Goal: Task Accomplishment & Management: Complete application form

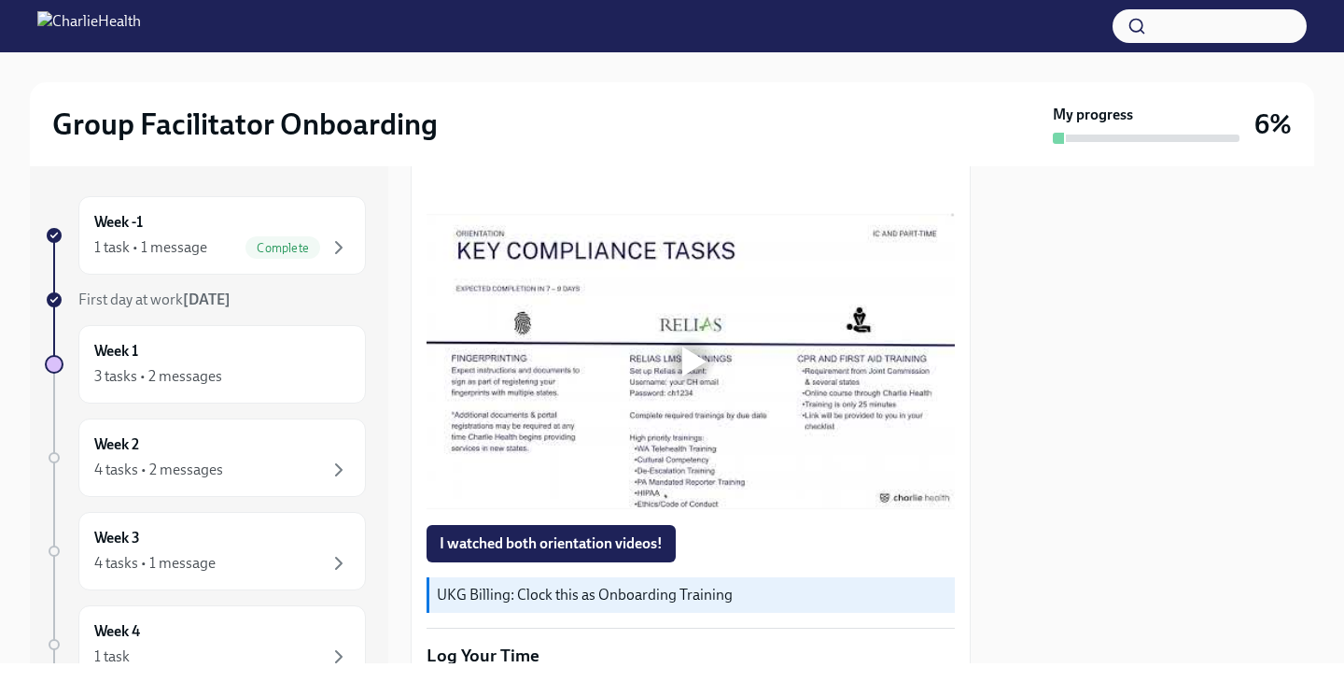
scroll to position [1295, 0]
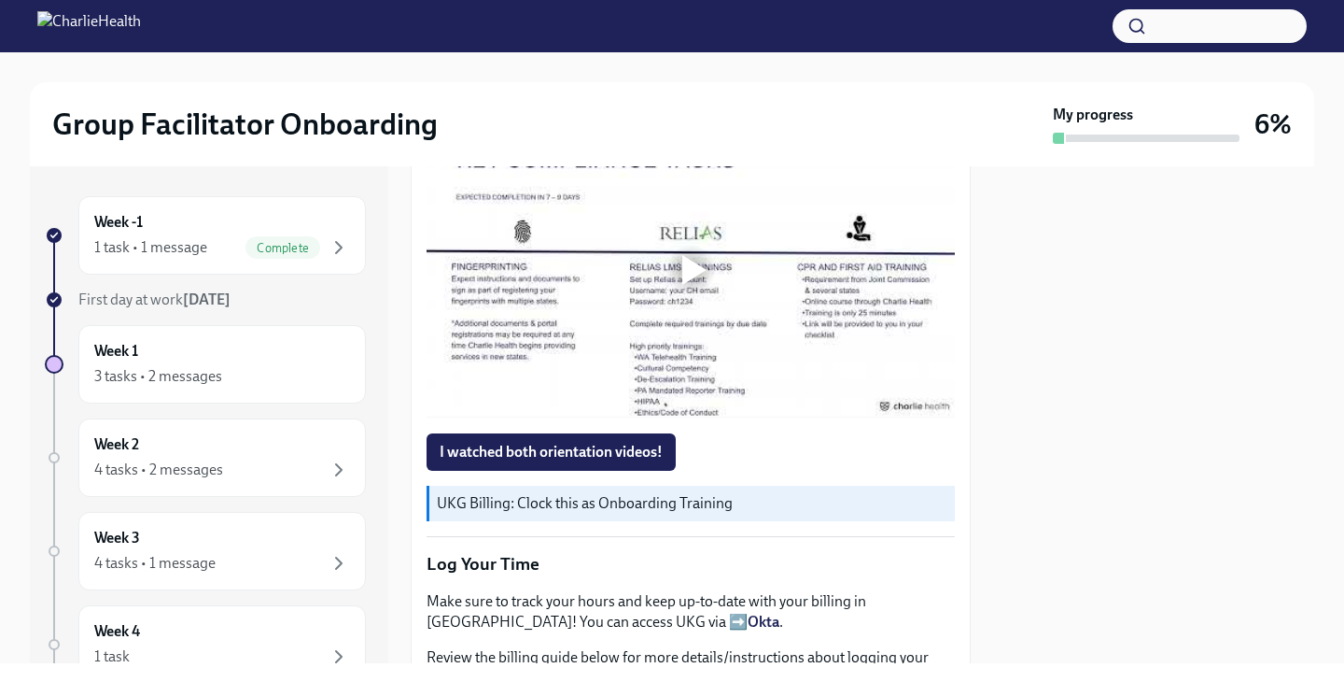
click at [692, 279] on div at bounding box center [694, 270] width 24 height 30
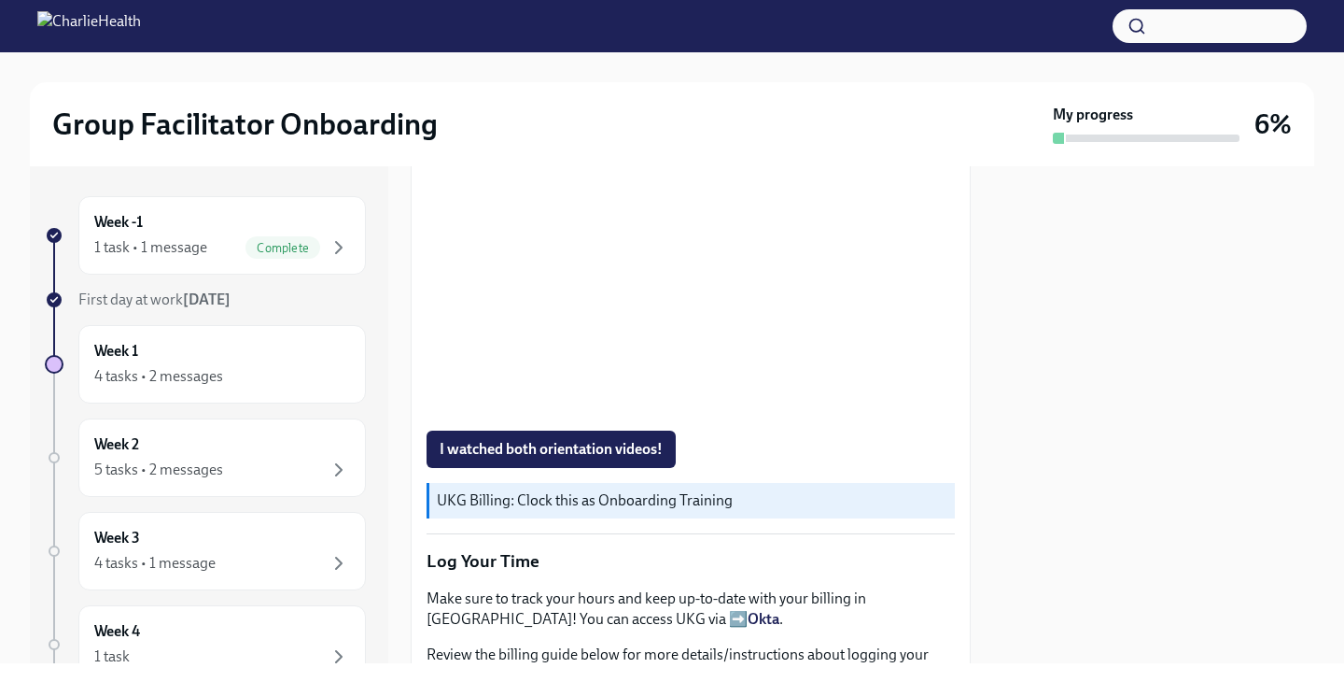
scroll to position [1357, 0]
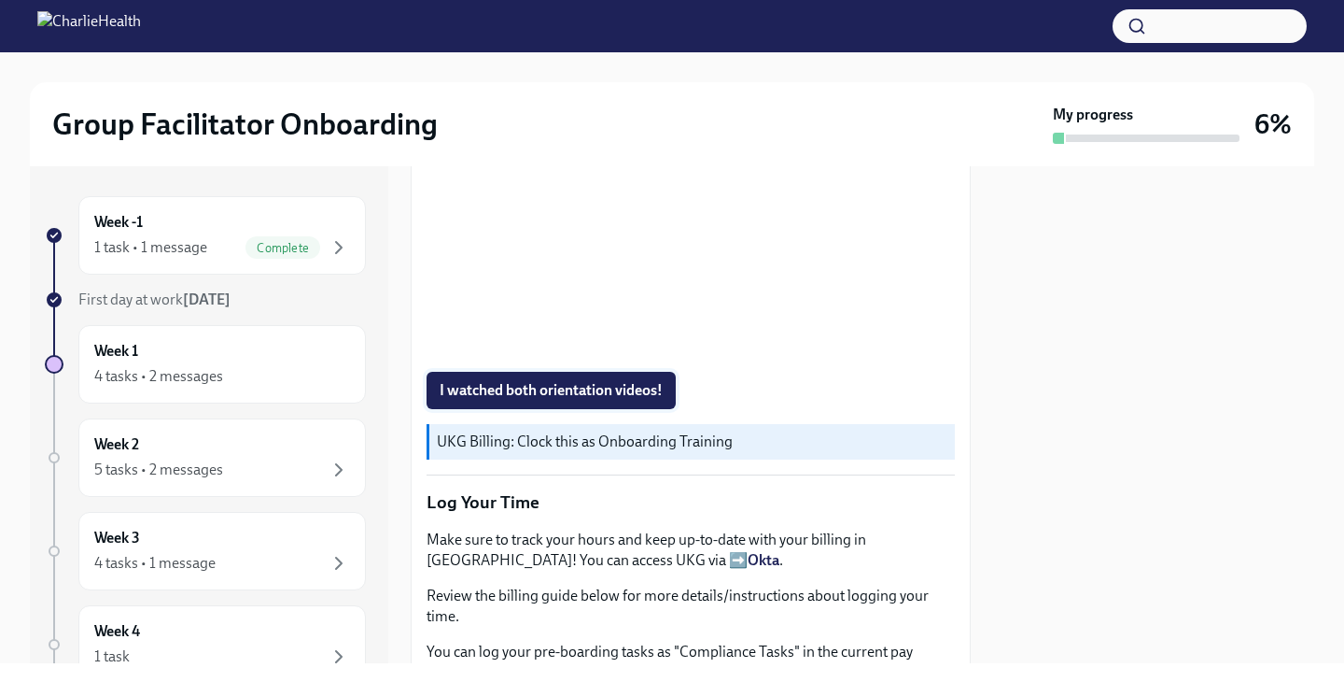
click at [600, 389] on span "I watched both orientation videos!" at bounding box center [551, 390] width 223 height 19
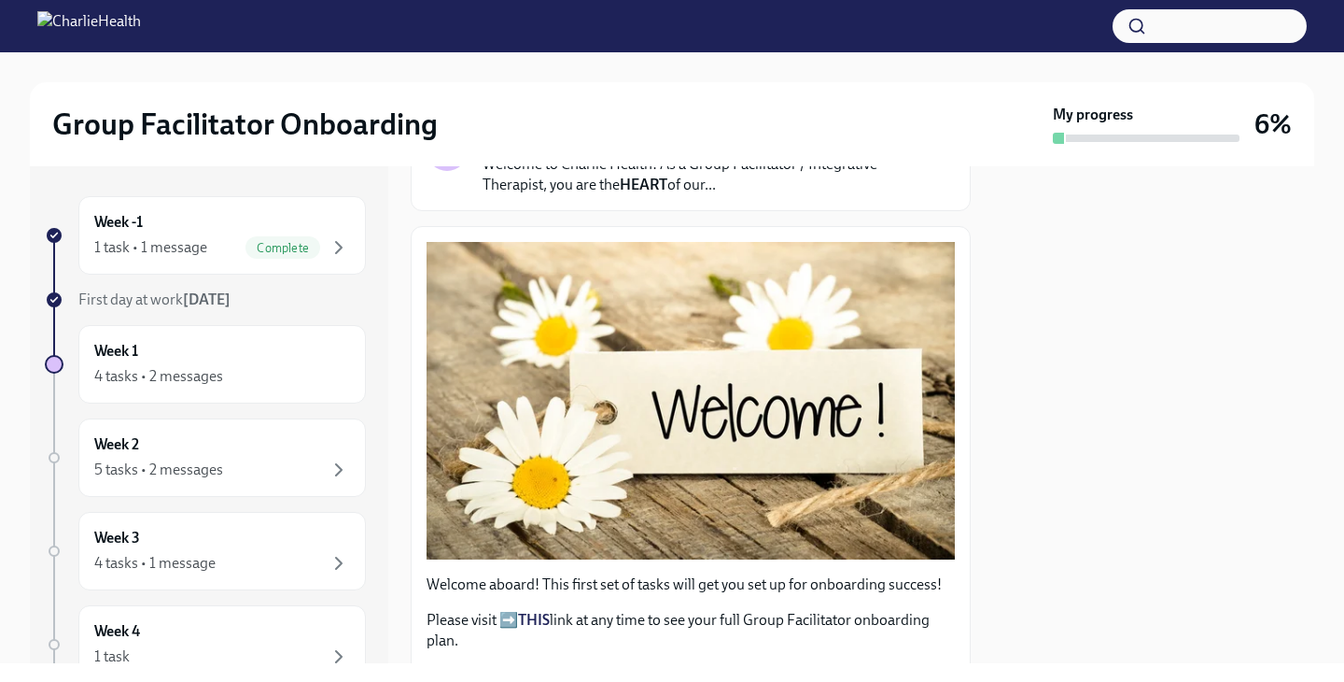
scroll to position [0, 0]
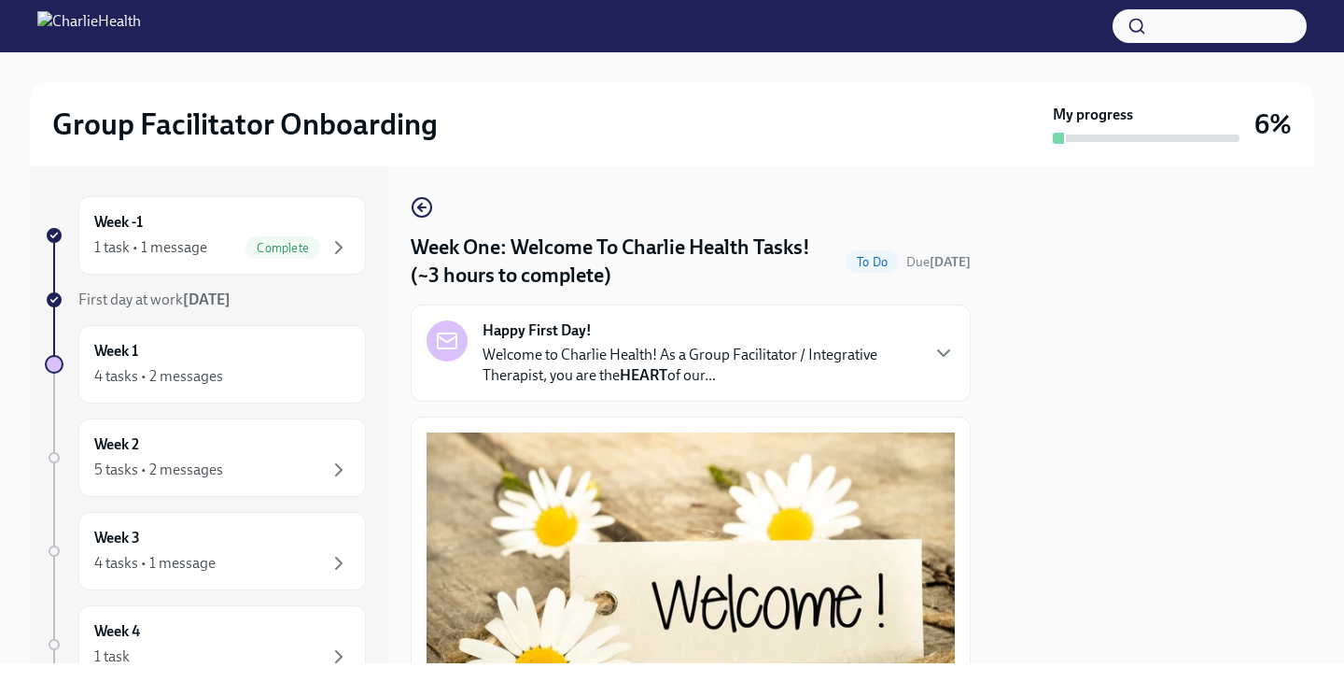
click at [865, 373] on p "Welcome to Charlie Health! As a Group Facilitator / Integrative Therapist, you …" at bounding box center [700, 364] width 435 height 41
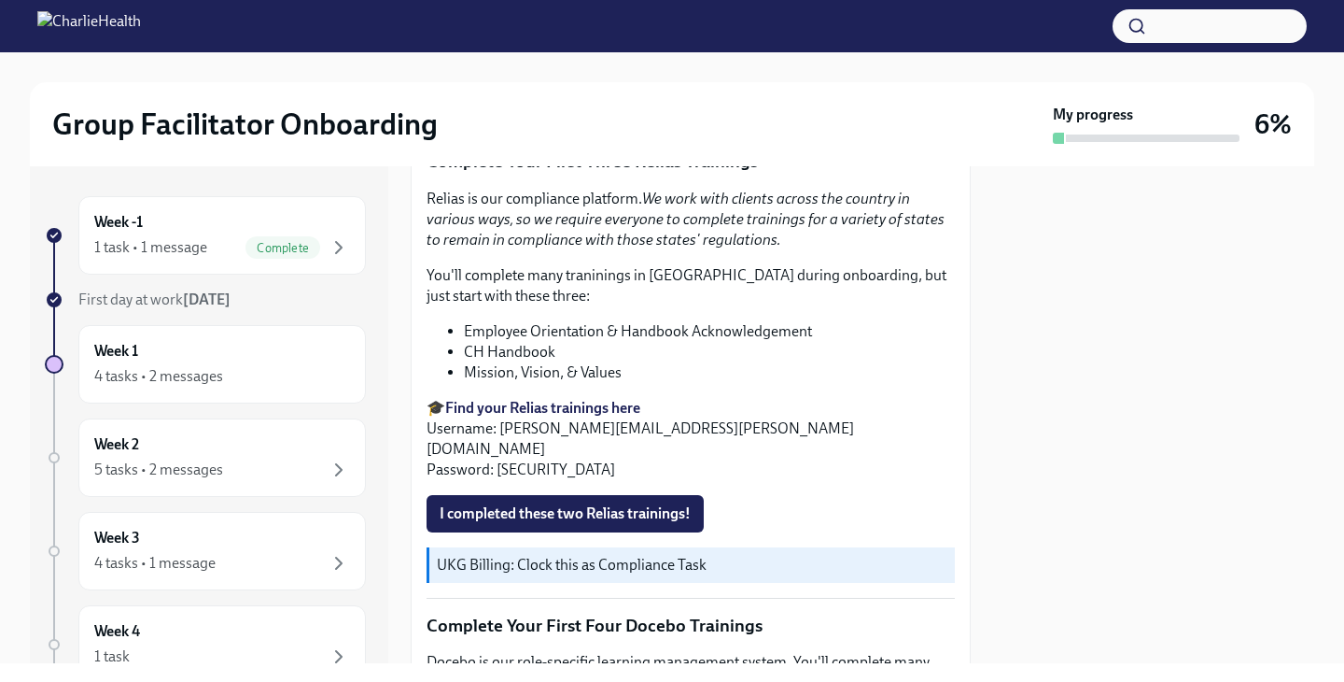
scroll to position [2524, 0]
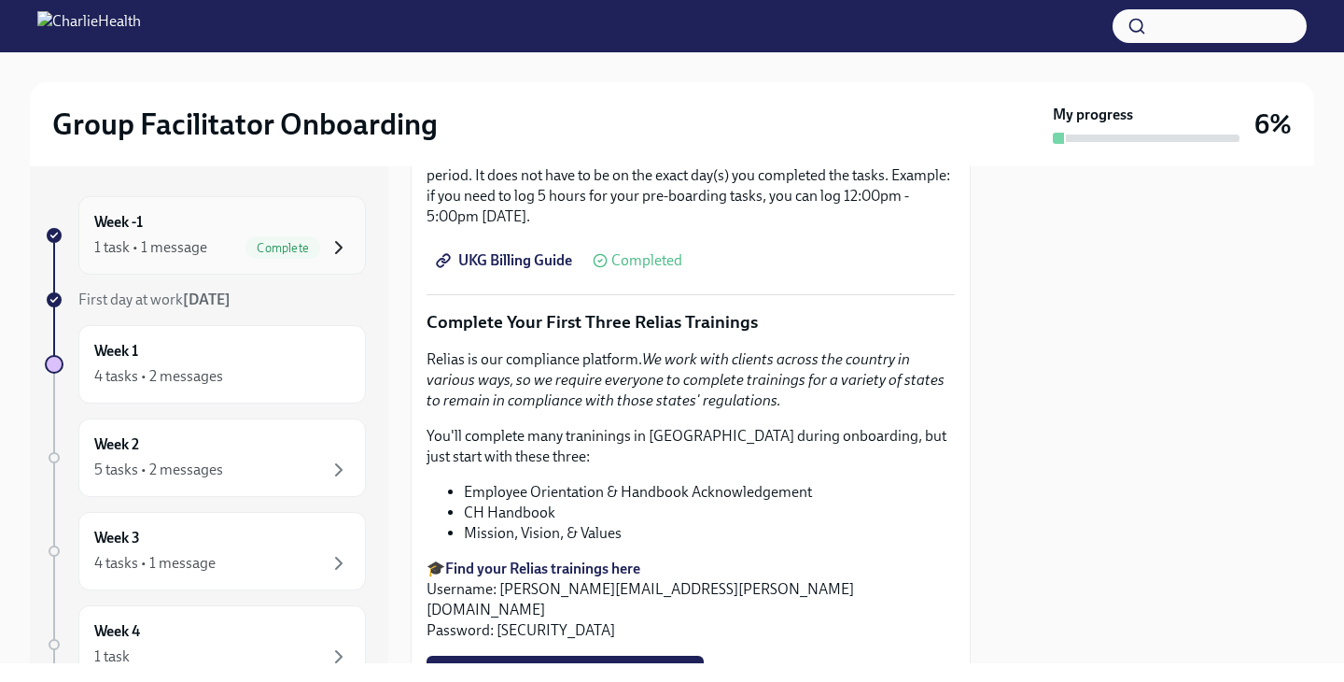
click at [347, 248] on icon "button" at bounding box center [339, 247] width 22 height 22
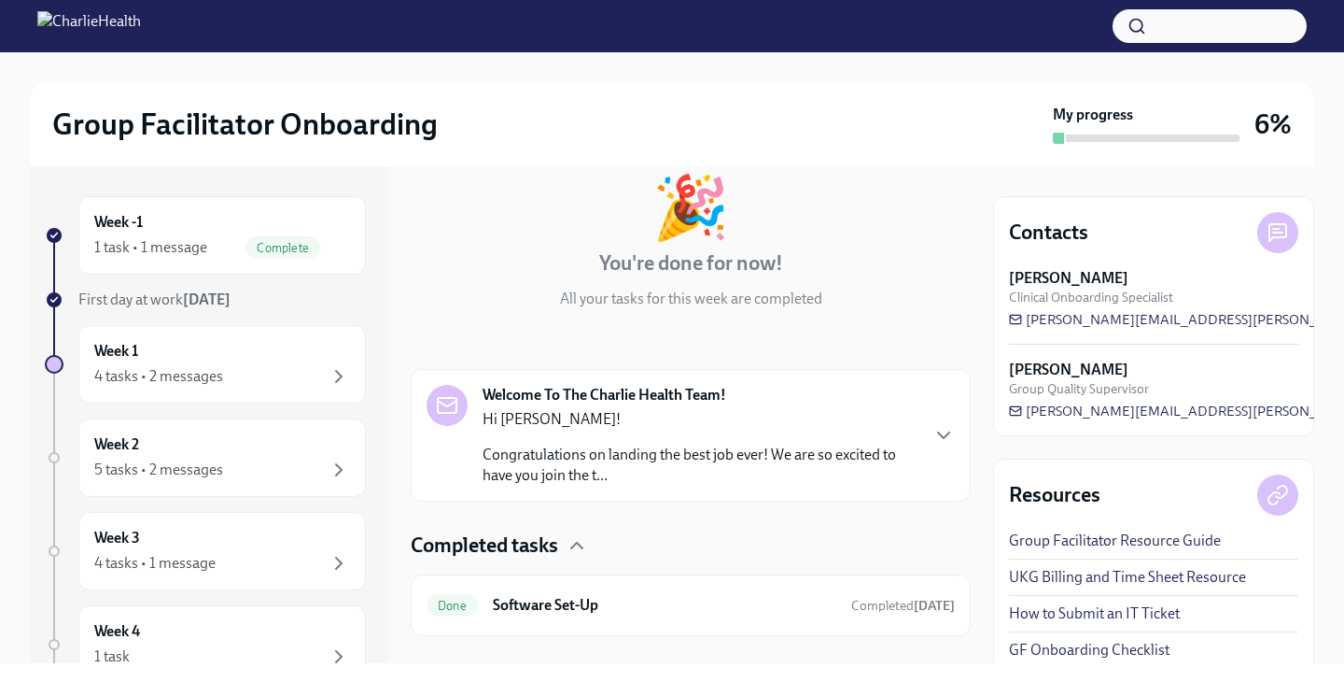
scroll to position [138, 0]
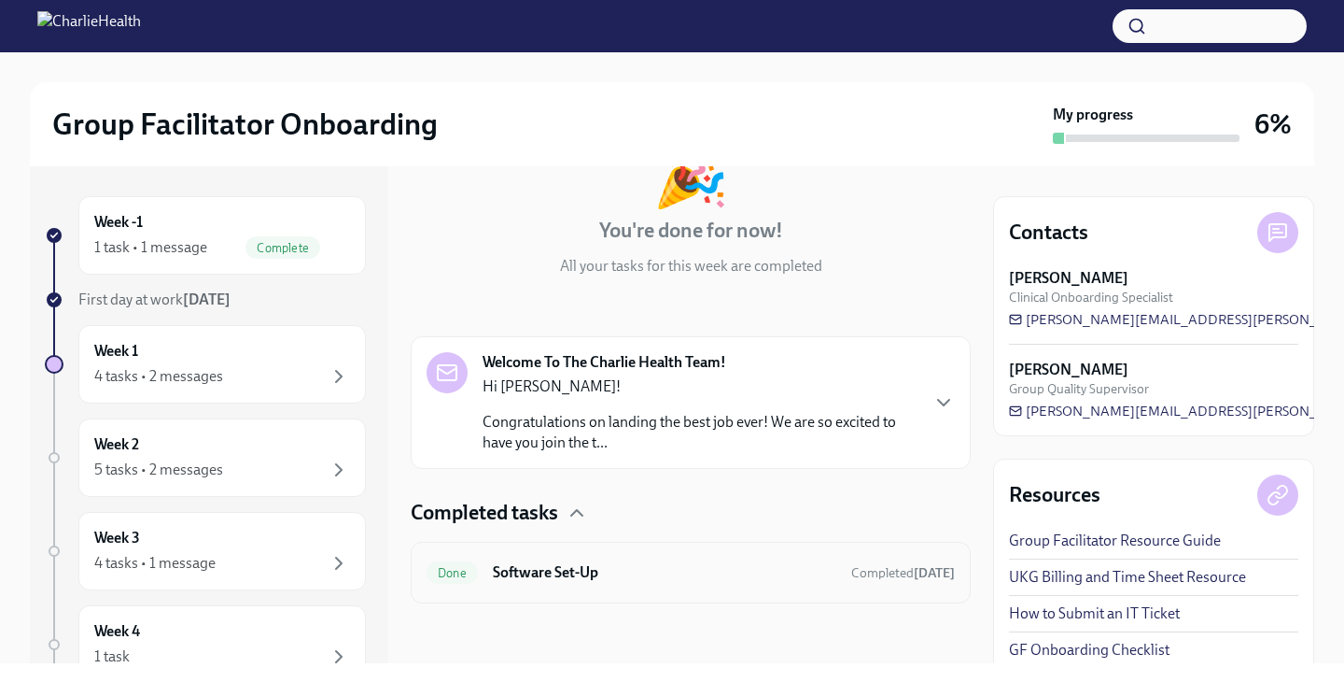
click at [628, 569] on h6 "Software Set-Up" at bounding box center [665, 572] width 344 height 21
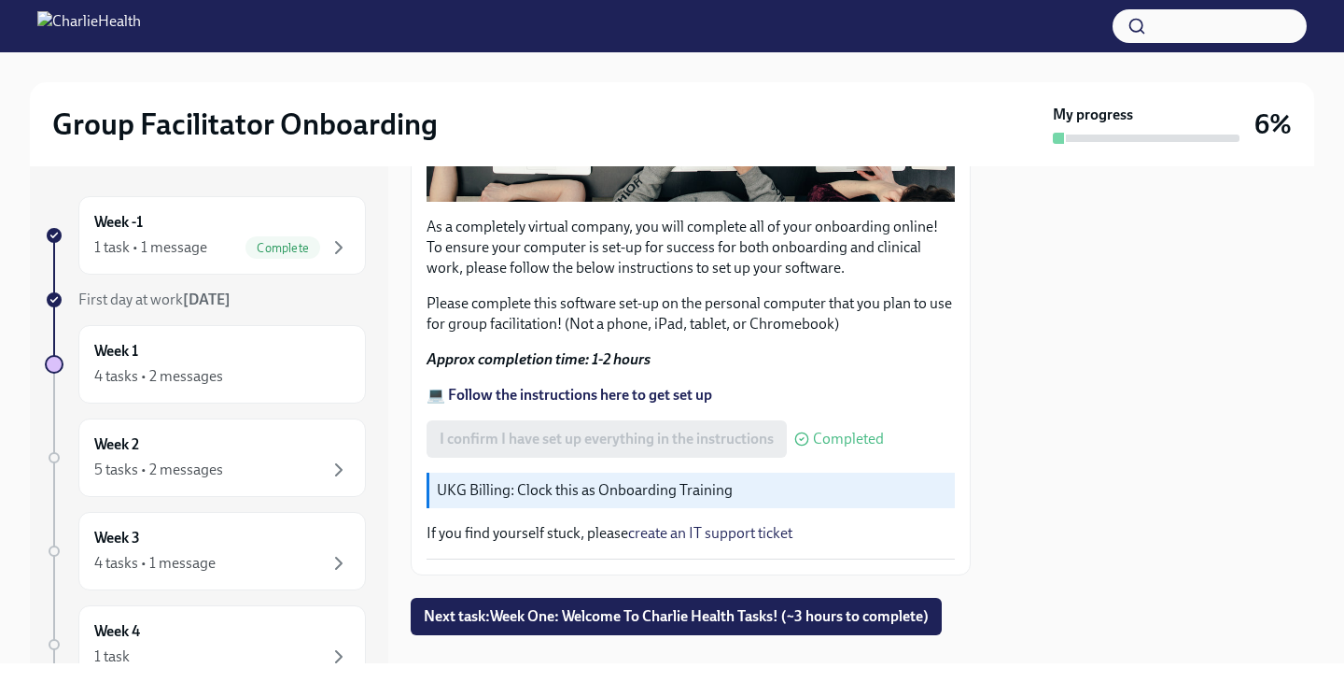
scroll to position [583, 0]
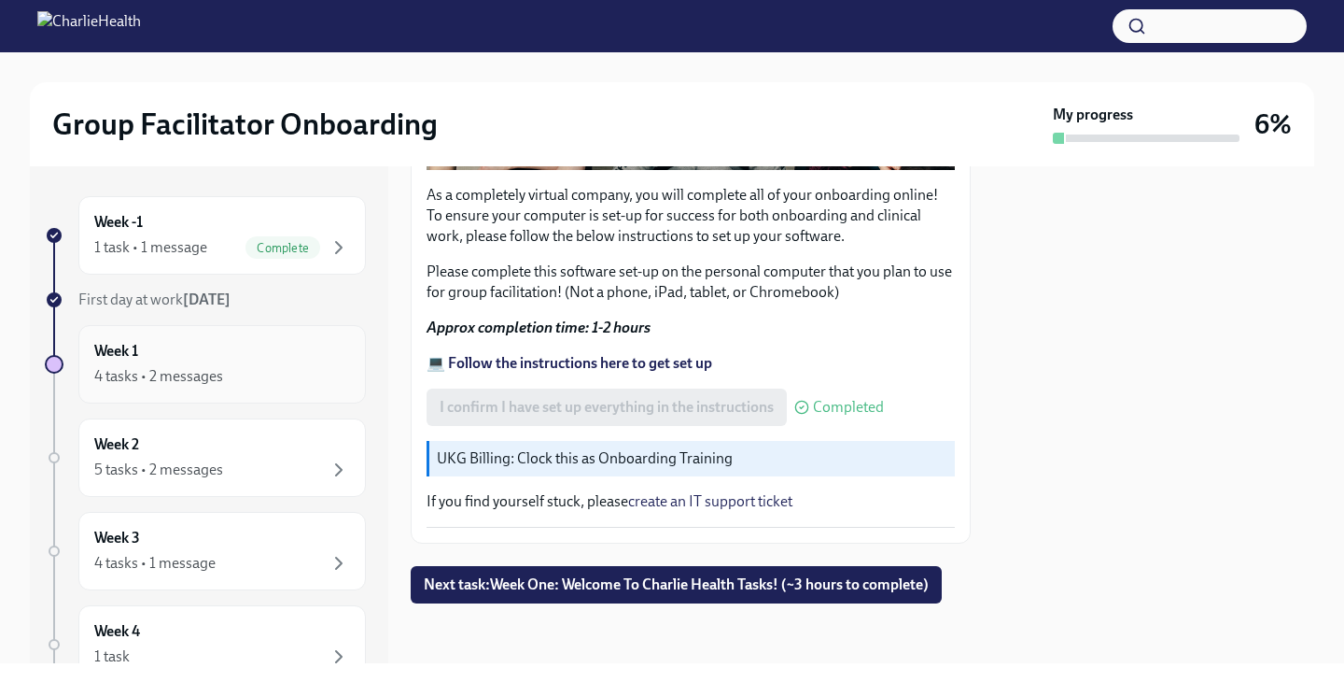
click at [268, 355] on div "Week 1 4 tasks • 2 messages" at bounding box center [222, 364] width 256 height 47
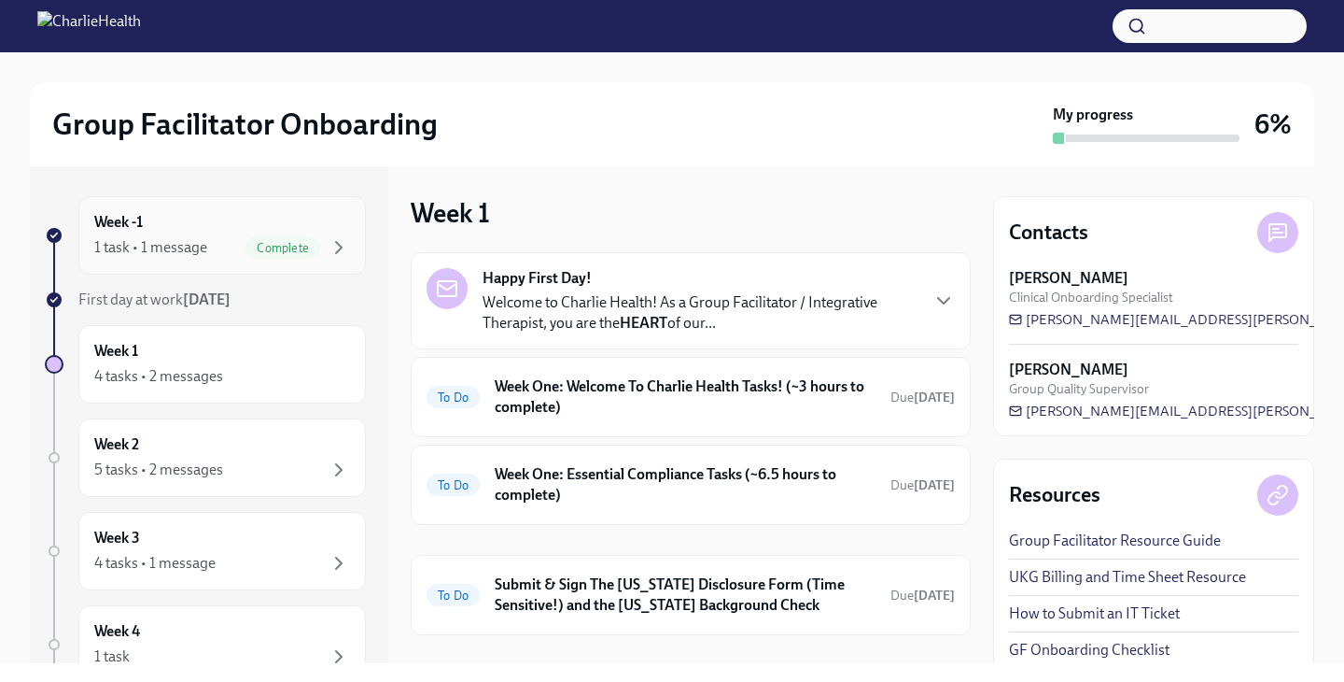
click at [344, 232] on div "Week -1 1 task • 1 message Complete" at bounding box center [222, 235] width 256 height 47
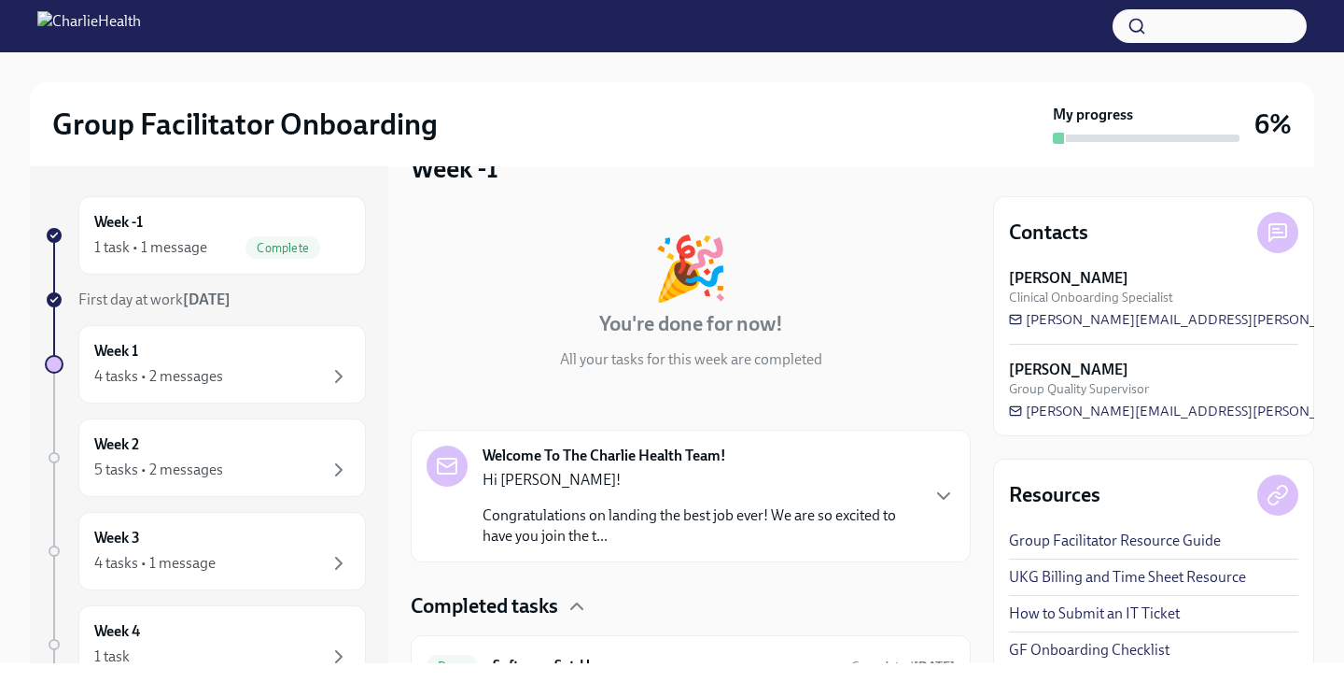
scroll to position [138, 0]
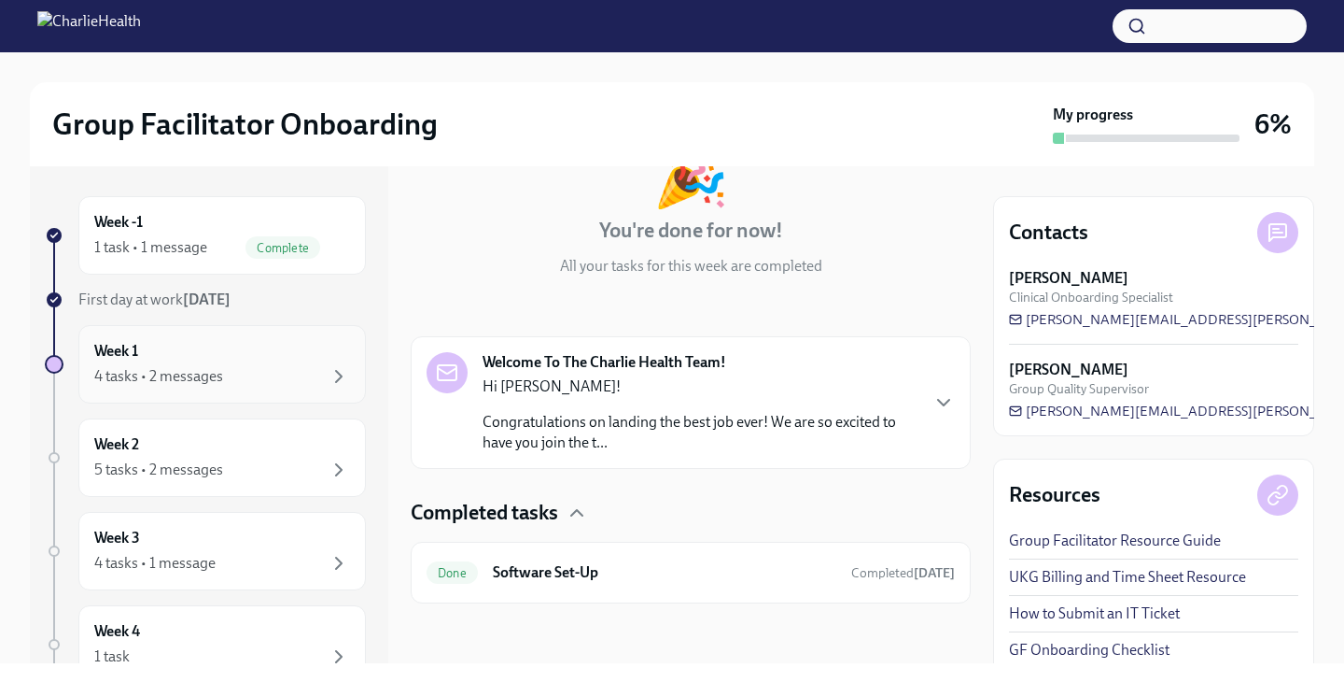
click at [289, 394] on div "Week 1 4 tasks • 2 messages" at bounding box center [222, 364] width 288 height 78
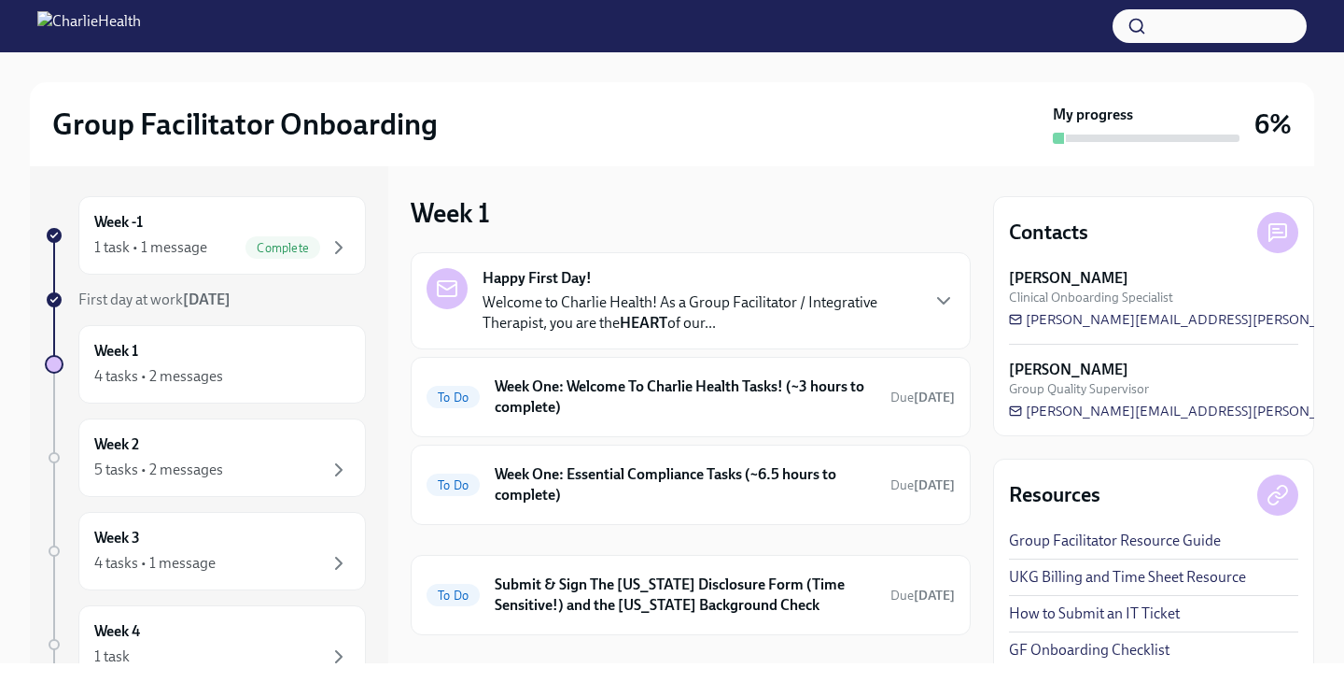
click at [617, 306] on p "Welcome to Charlie Health! As a Group Facilitator / Integrative Therapist, you …" at bounding box center [700, 312] width 435 height 41
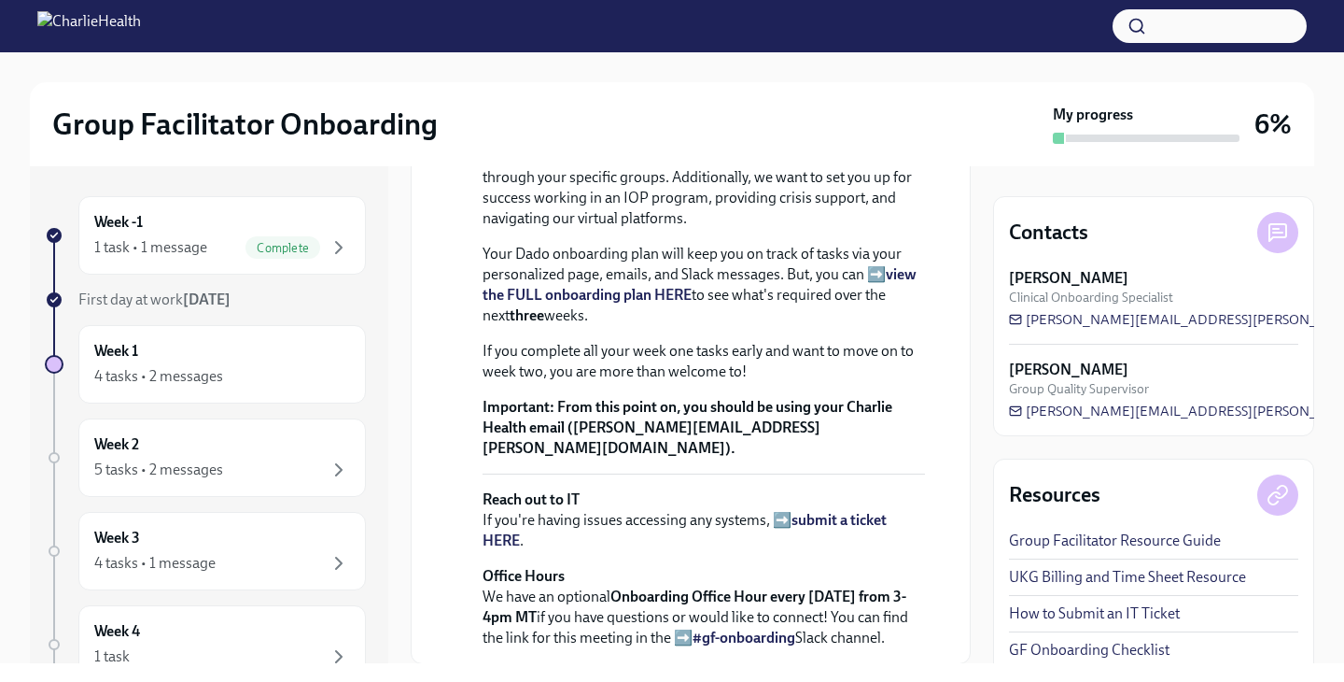
scroll to position [927, 0]
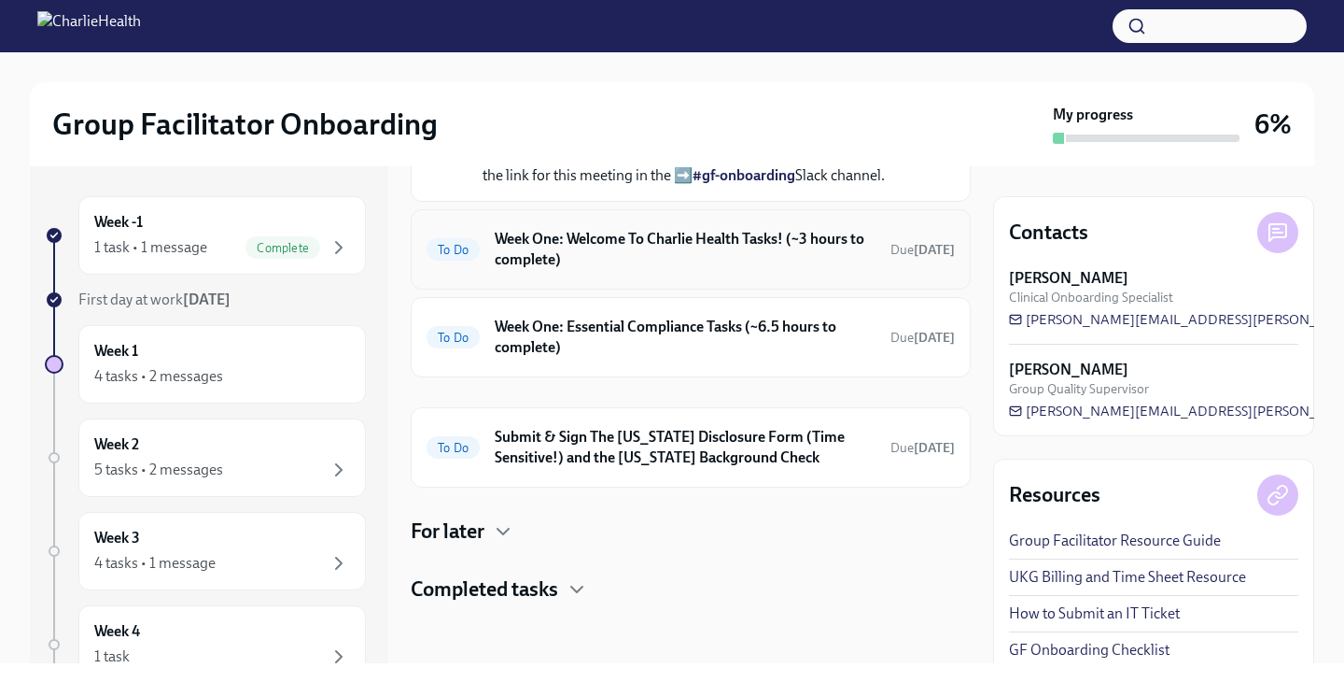
click at [607, 270] on h6 "Week One: Welcome To Charlie Health Tasks! (~3 hours to complete)" at bounding box center [685, 249] width 381 height 41
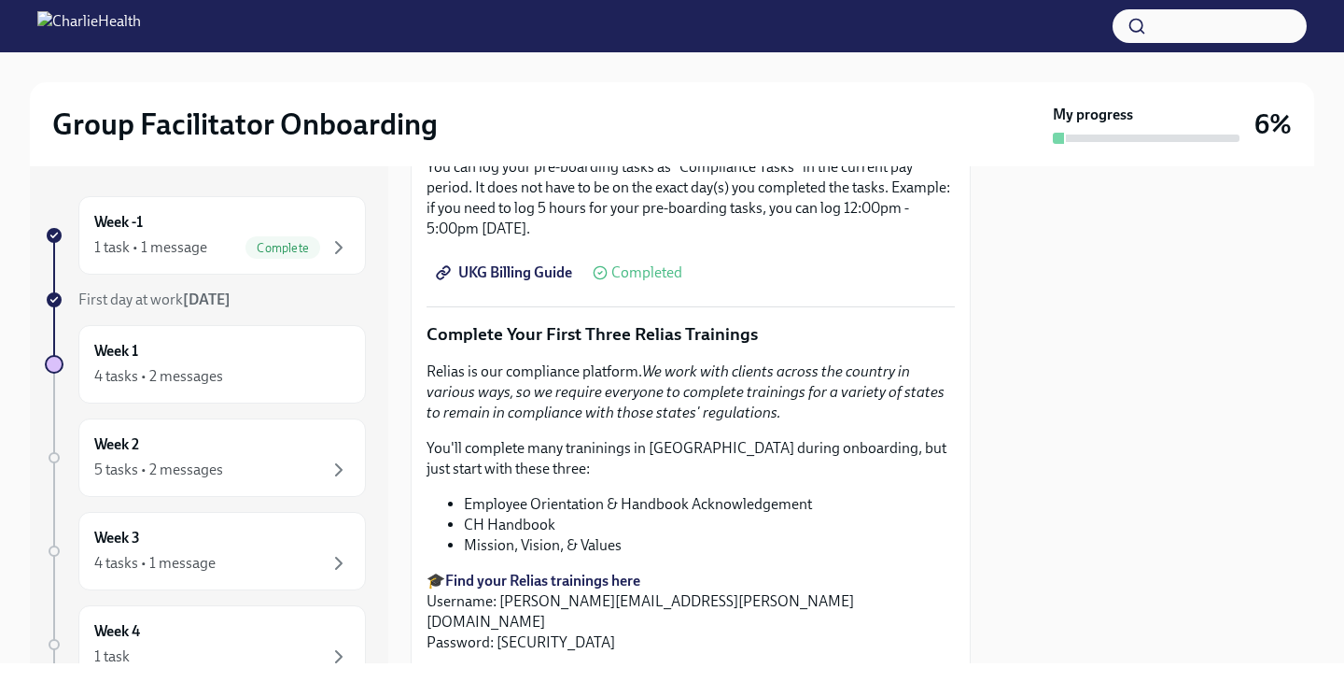
scroll to position [1927, 0]
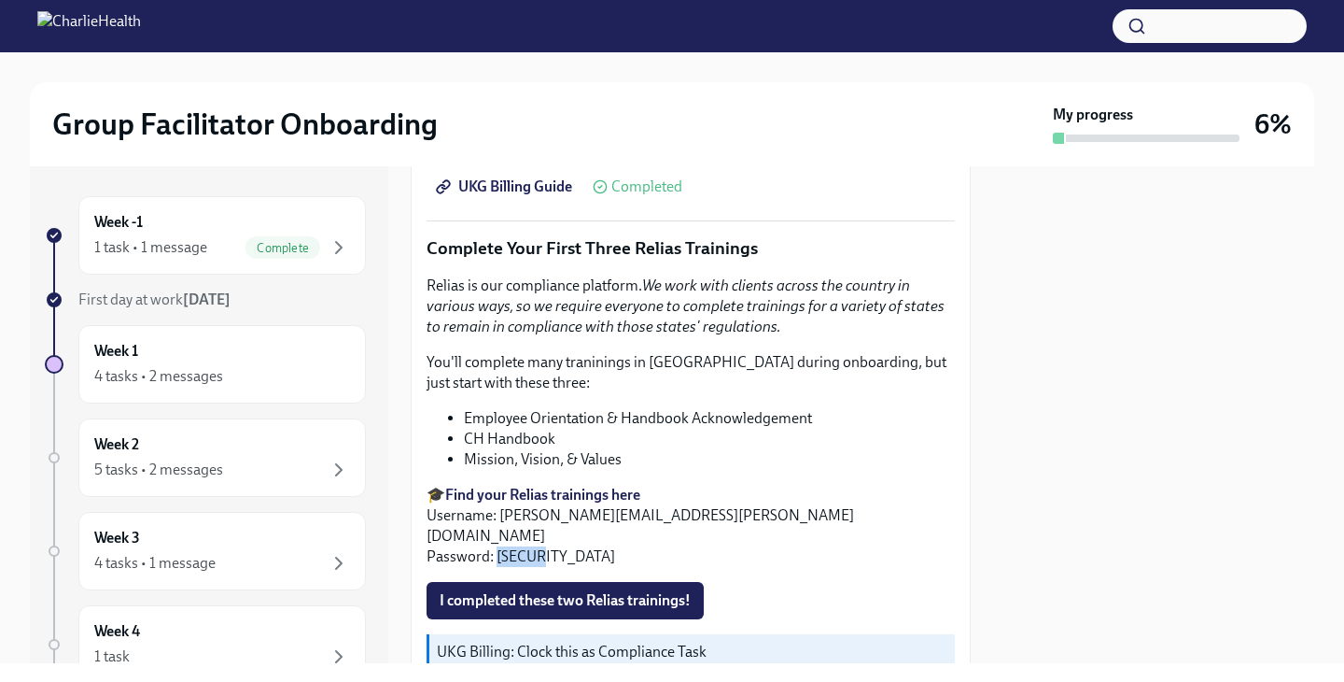
drag, startPoint x: 544, startPoint y: 536, endPoint x: 497, endPoint y: 535, distance: 47.6
click at [497, 535] on p "🎓 Find your Relias trainings here Username: lachanda.williams@charliehealth.com…" at bounding box center [691, 526] width 528 height 82
copy p "ch1234"
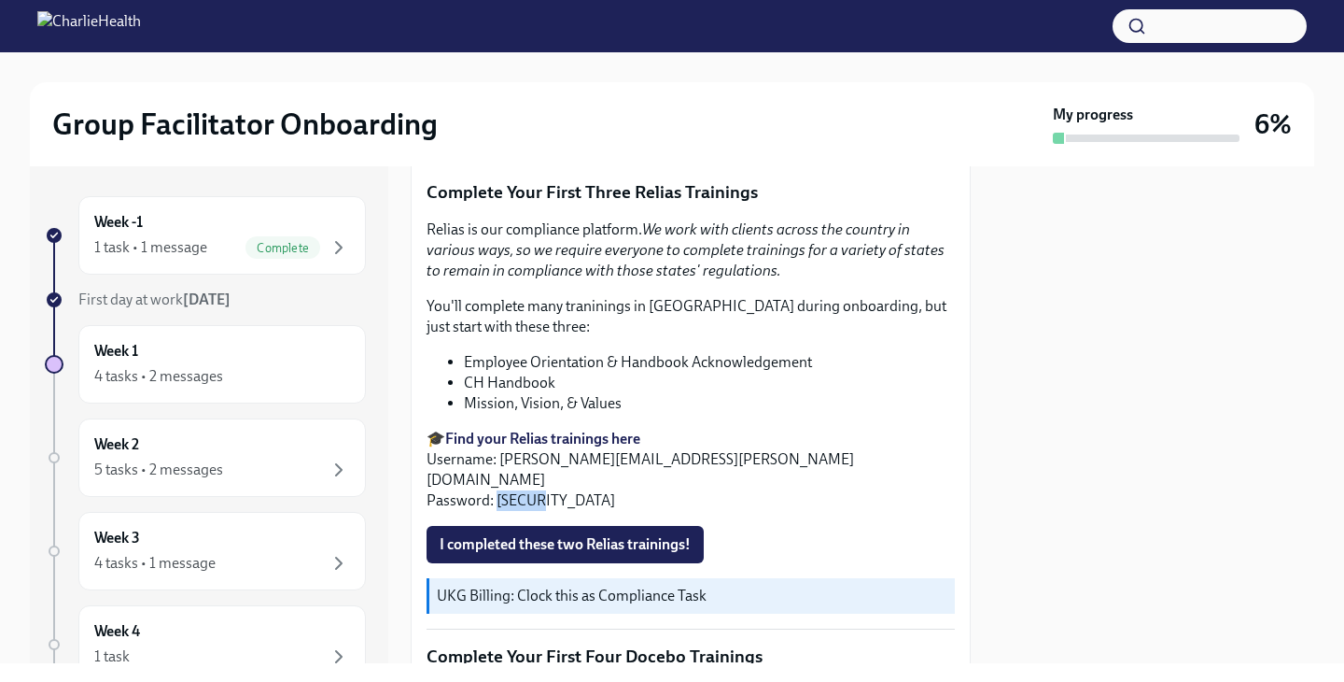
scroll to position [1993, 0]
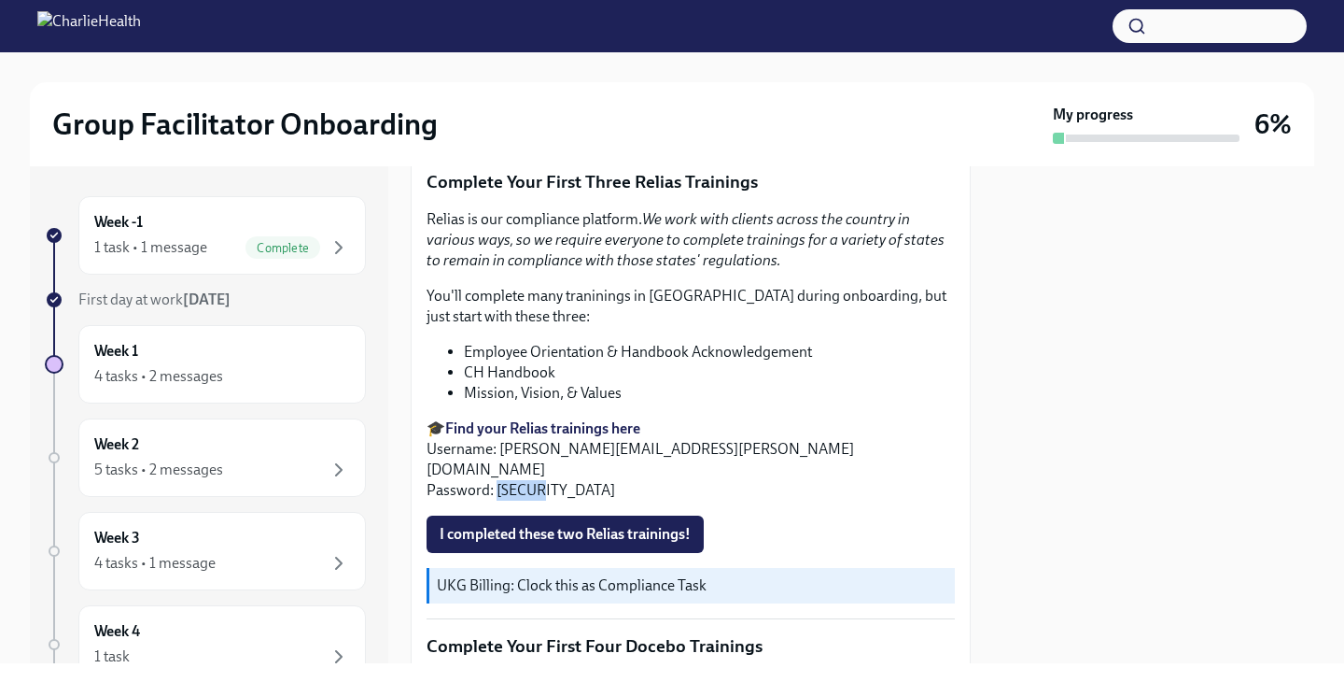
click at [541, 428] on strong "Find your Relias trainings here" at bounding box center [542, 428] width 195 height 18
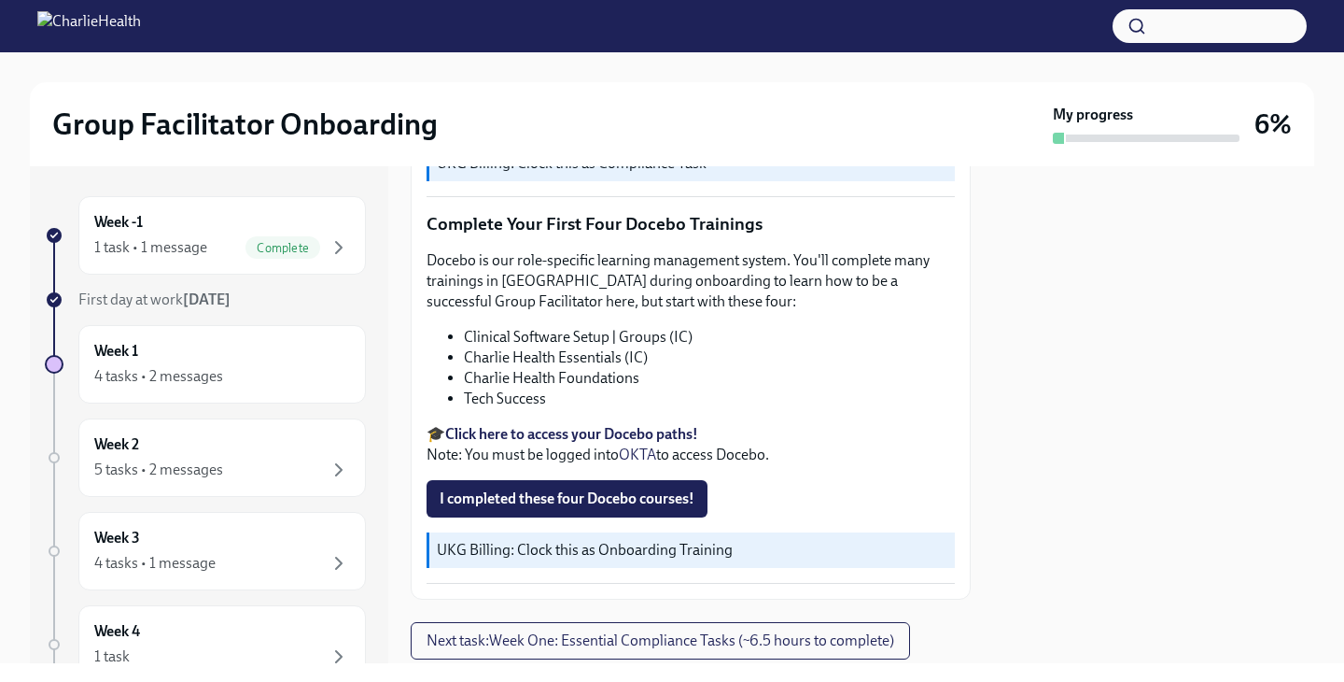
scroll to position [2417, 0]
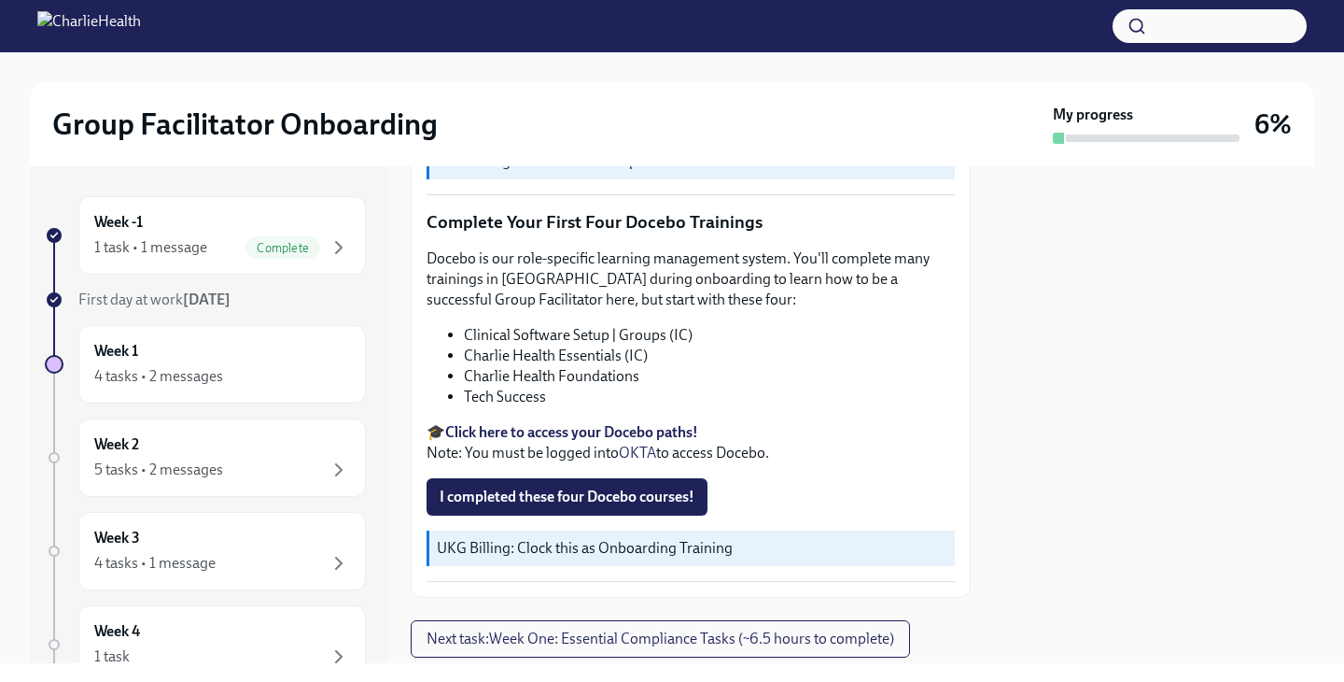
click at [595, 366] on li "Charlie Health Foundations" at bounding box center [709, 376] width 491 height 21
drag, startPoint x: 470, startPoint y: 317, endPoint x: 652, endPoint y: 310, distance: 182.2
click at [652, 325] on li "Clinical Software Setup | Groups (IC)" at bounding box center [709, 335] width 491 height 21
drag, startPoint x: 717, startPoint y: 313, endPoint x: 464, endPoint y: 314, distance: 253.0
click at [464, 325] on li "Clinical Software Setup | Groups (IC)" at bounding box center [709, 335] width 491 height 21
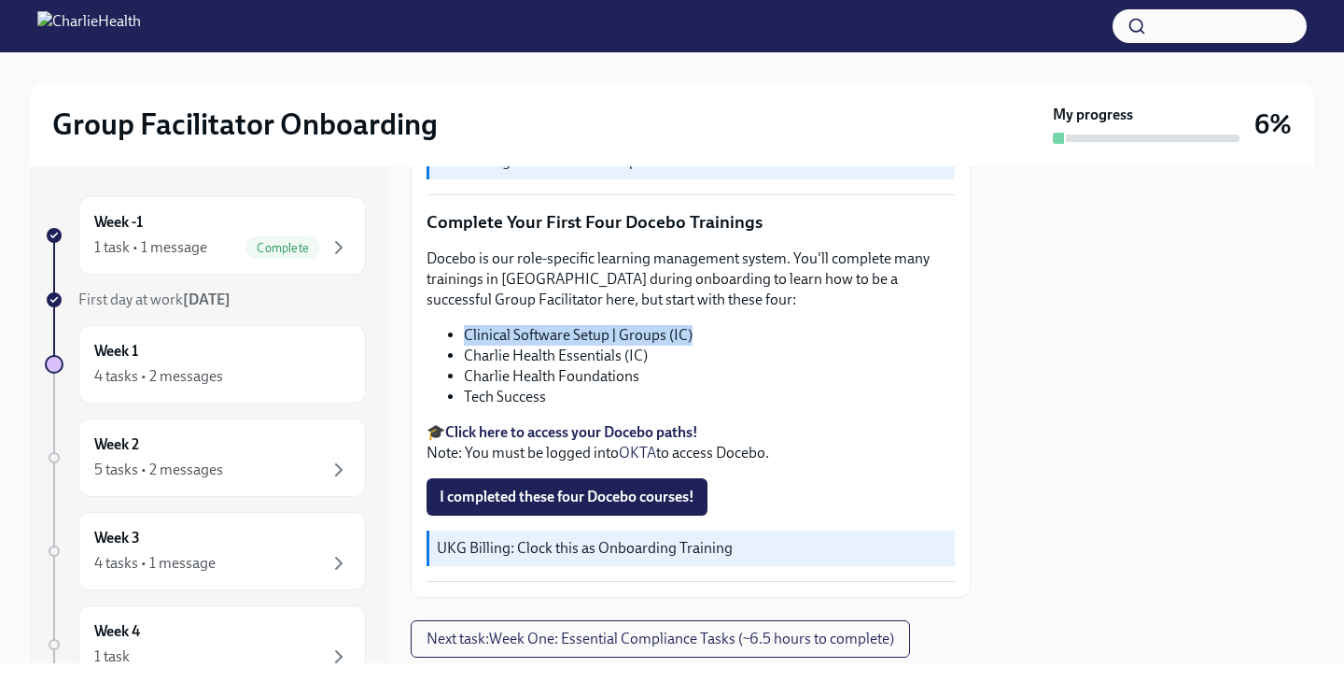
copy li "Clinical Software Setup | Groups (IC)"
click at [533, 345] on li "Charlie Health Essentials (IC)" at bounding box center [709, 355] width 491 height 21
copy ul "Charlie Health Essentials (IC)"
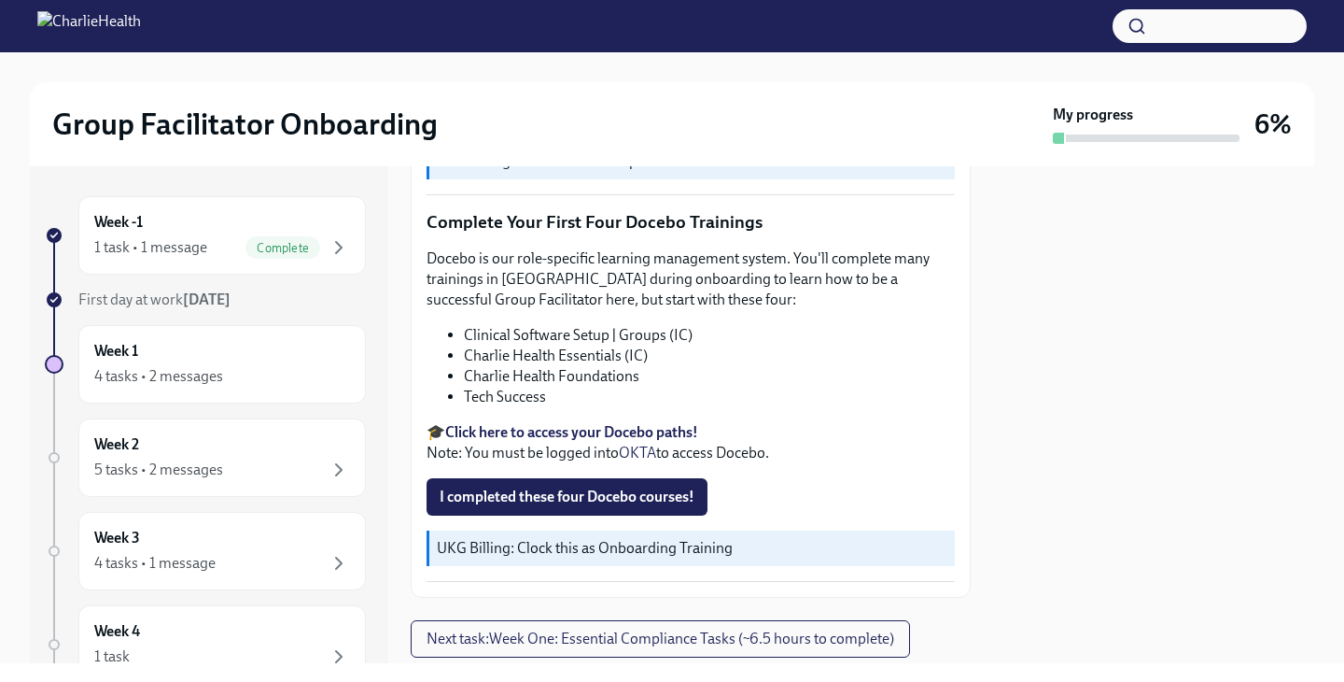
click at [513, 366] on li "Charlie Health Foundations" at bounding box center [709, 376] width 491 height 21
drag, startPoint x: 639, startPoint y: 358, endPoint x: 465, endPoint y: 357, distance: 173.7
click at [465, 366] on li "Charlie Health Foundations" at bounding box center [709, 376] width 491 height 21
copy li "Charlie Health Foundations"
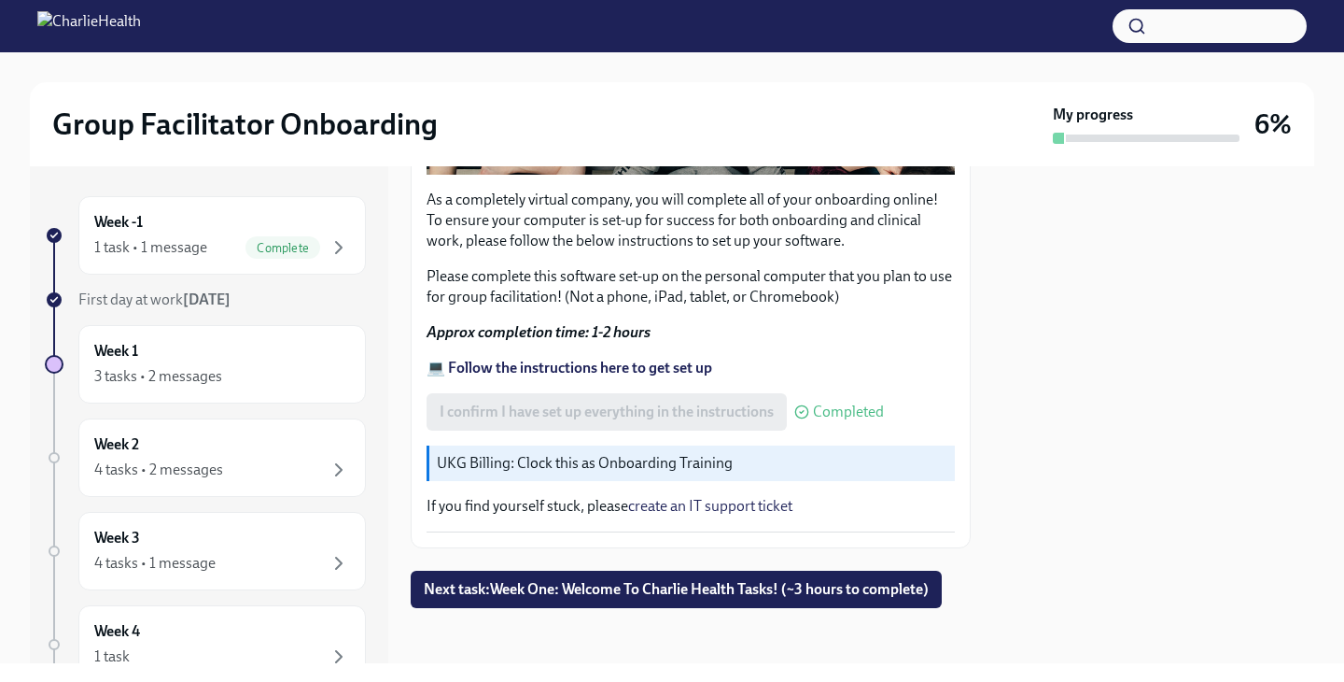
scroll to position [583, 0]
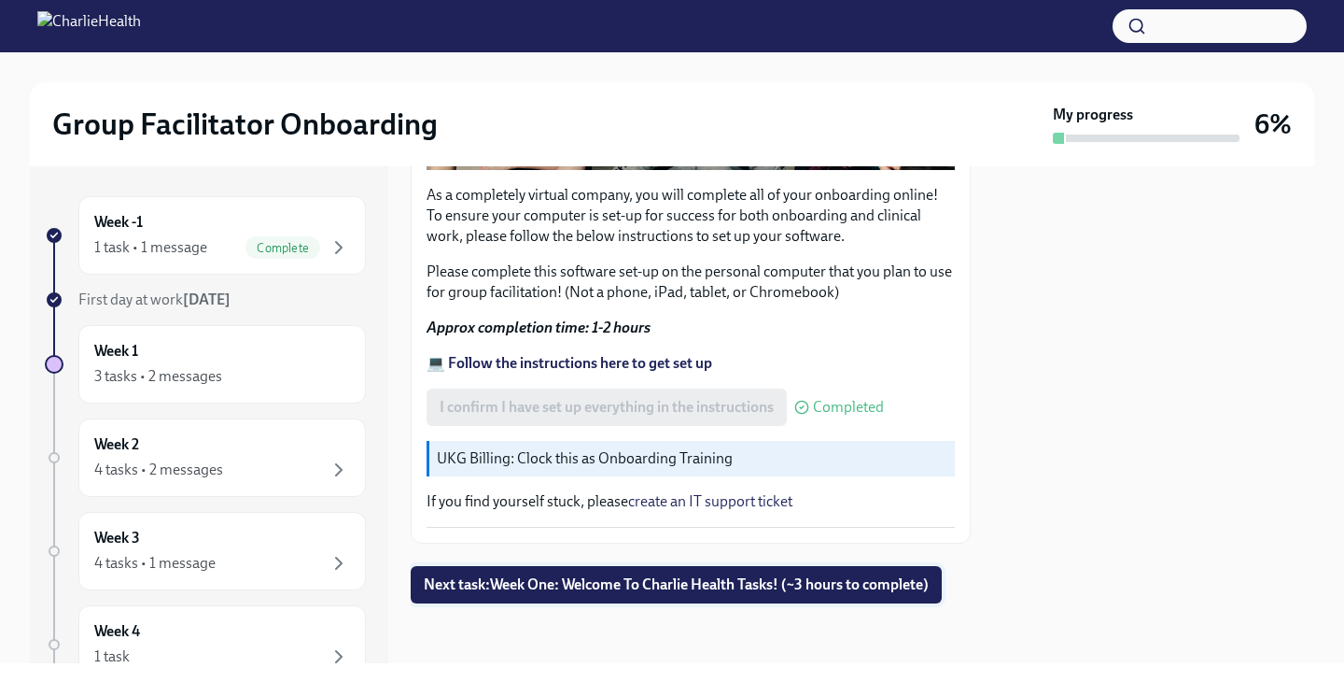
click at [588, 583] on span "Next task : Week One: Welcome To Charlie Health Tasks! (~3 hours to complete)" at bounding box center [676, 584] width 505 height 19
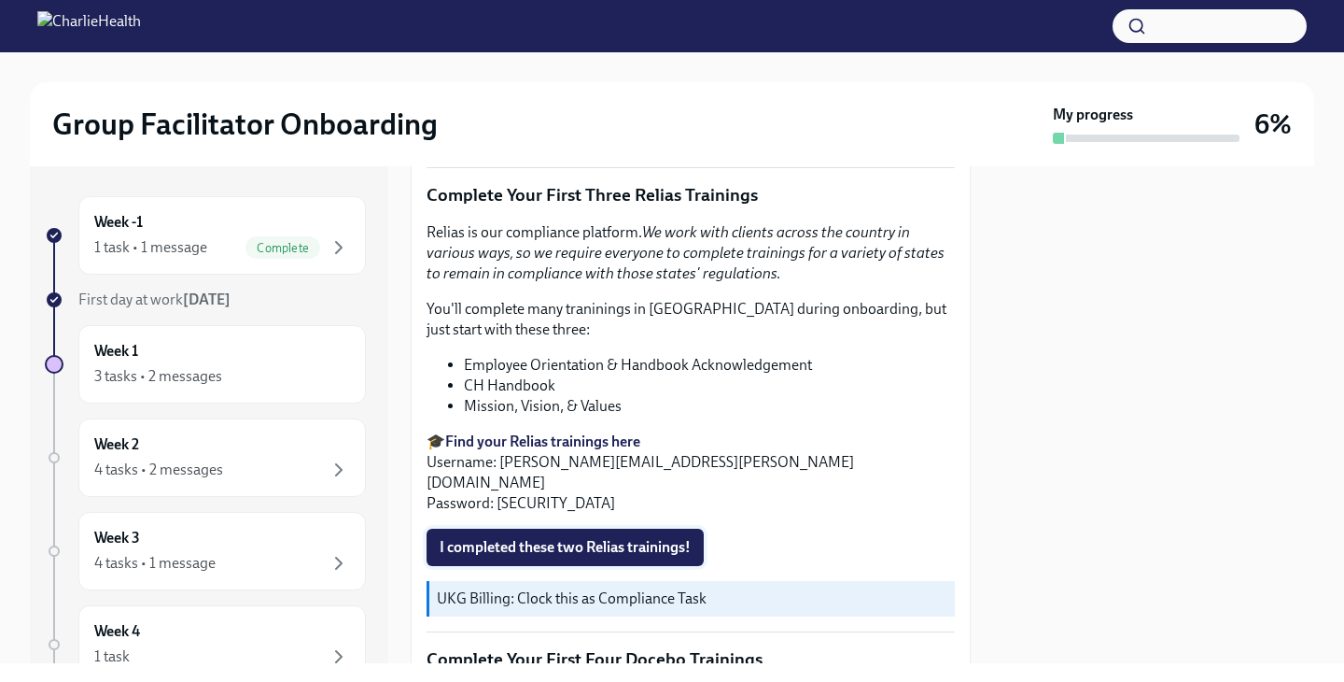
scroll to position [1997, 0]
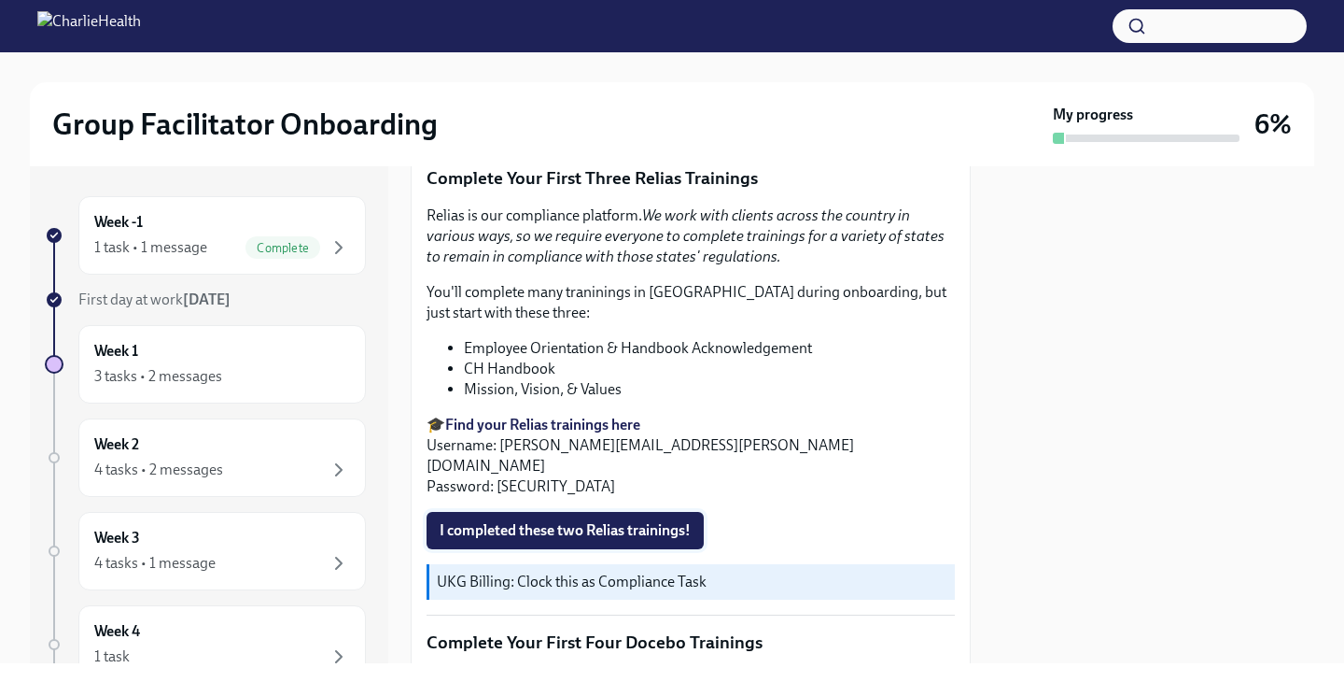
click at [651, 521] on span "I completed these two Relias trainings!" at bounding box center [565, 530] width 251 height 19
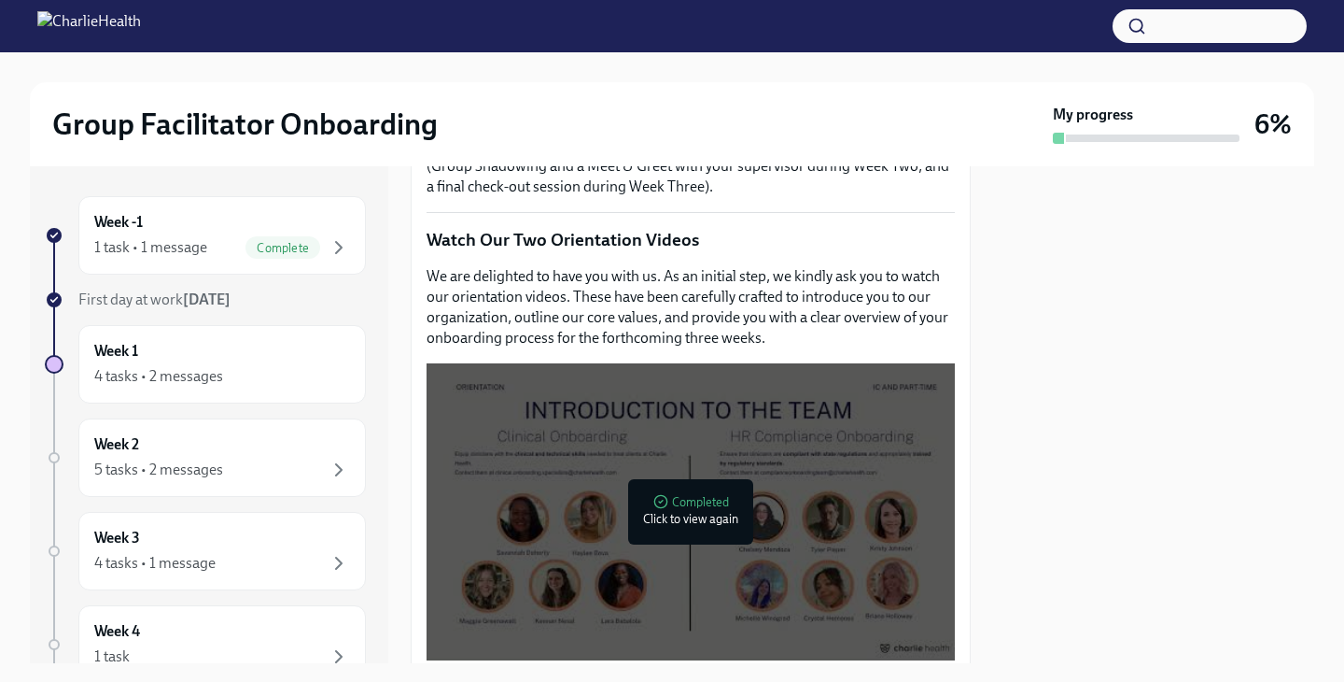
scroll to position [1019, 0]
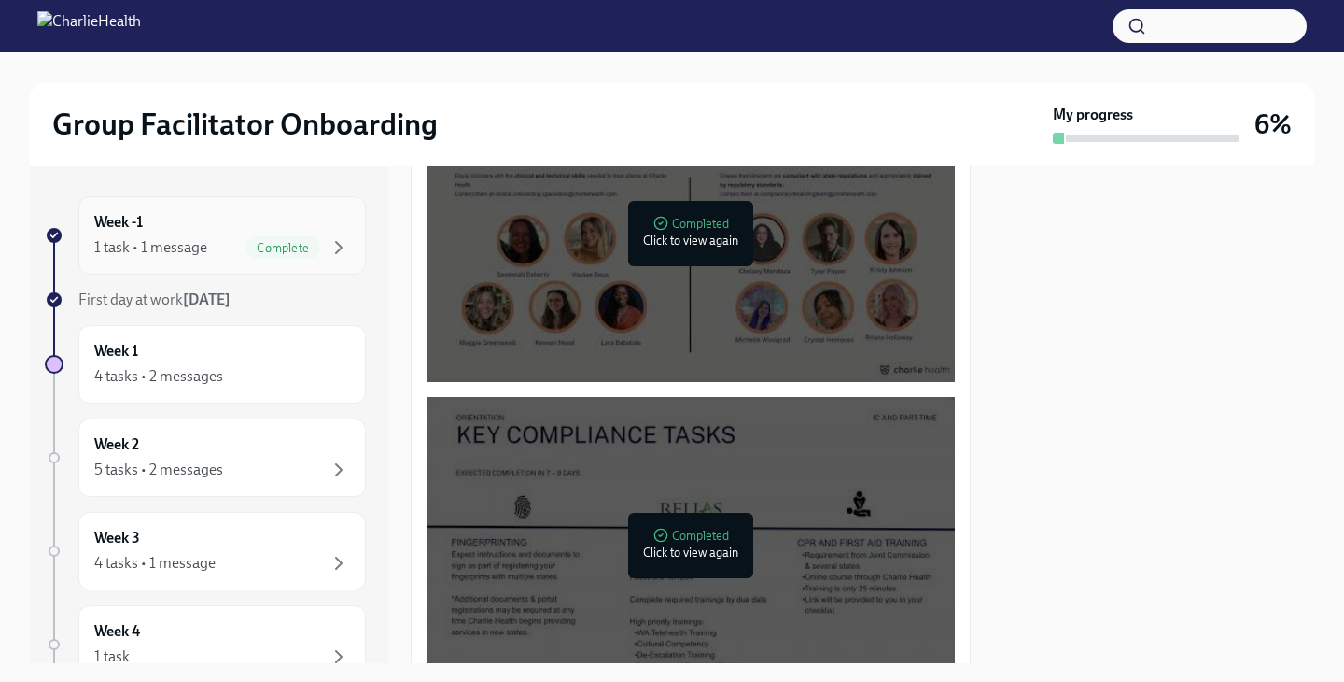
click at [184, 256] on div "1 task • 1 message" at bounding box center [150, 247] width 113 height 21
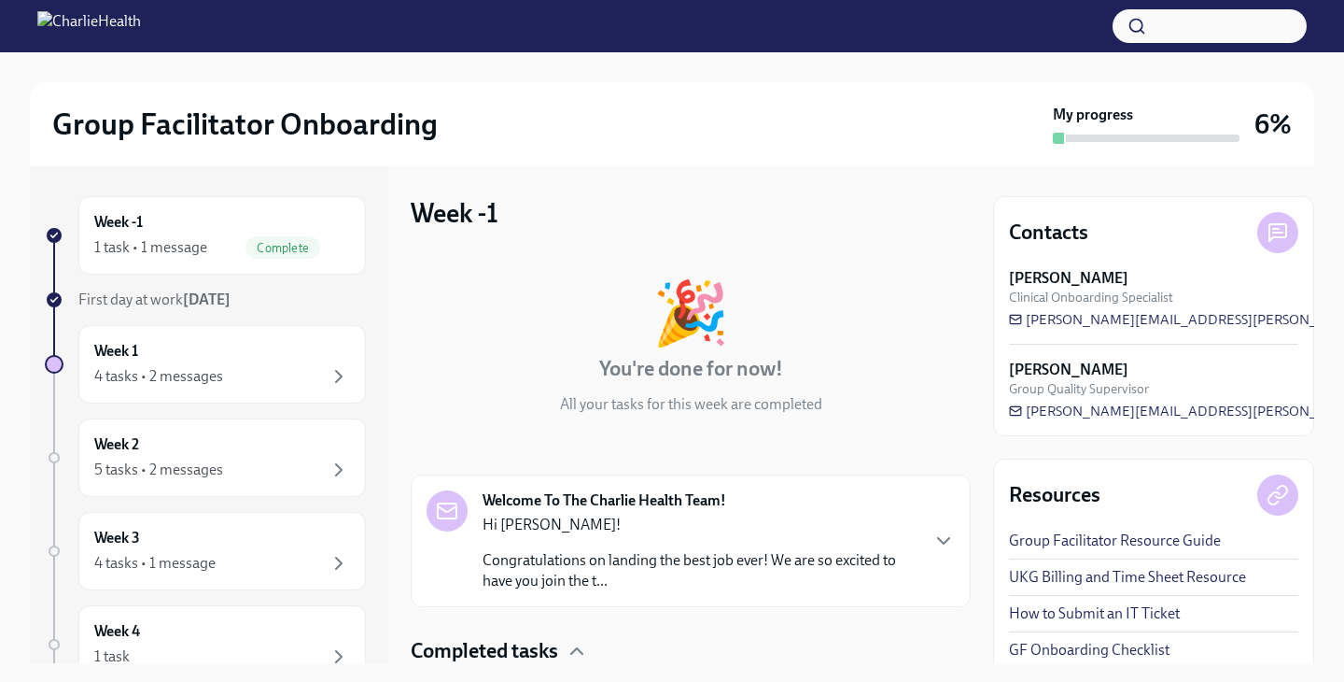
scroll to position [138, 0]
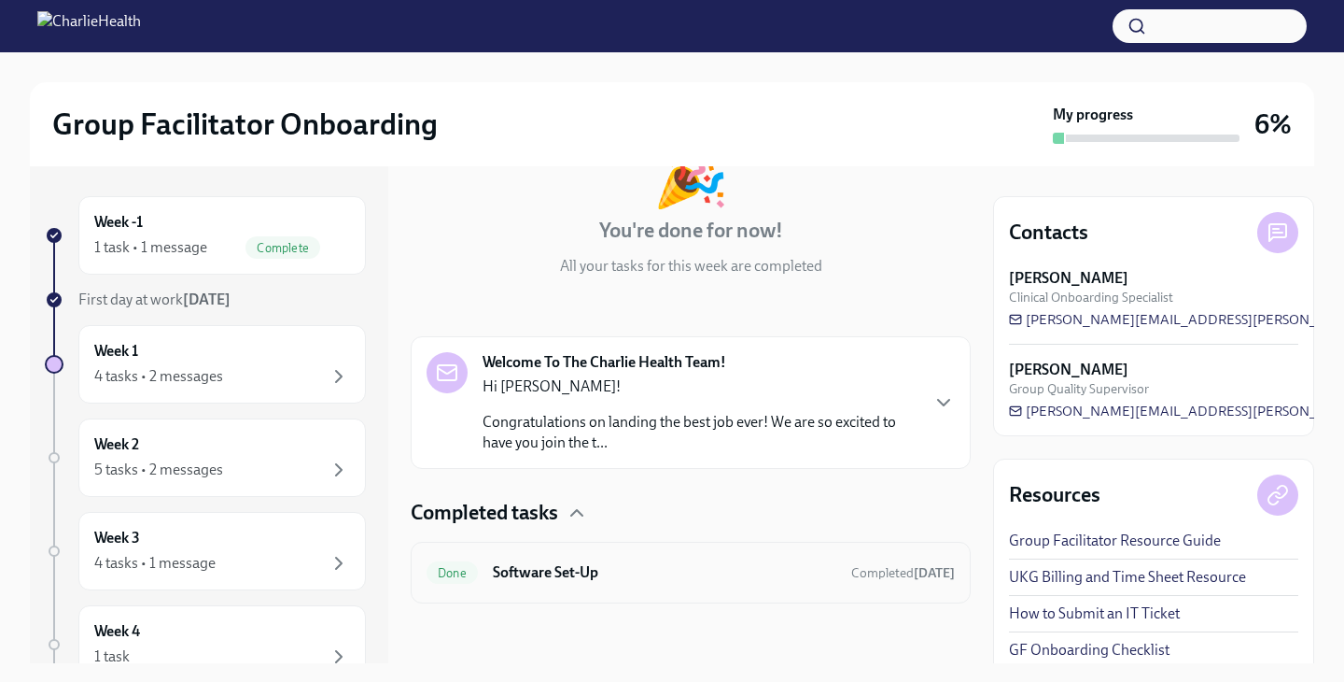
click at [563, 568] on h6 "Software Set-Up" at bounding box center [665, 572] width 344 height 21
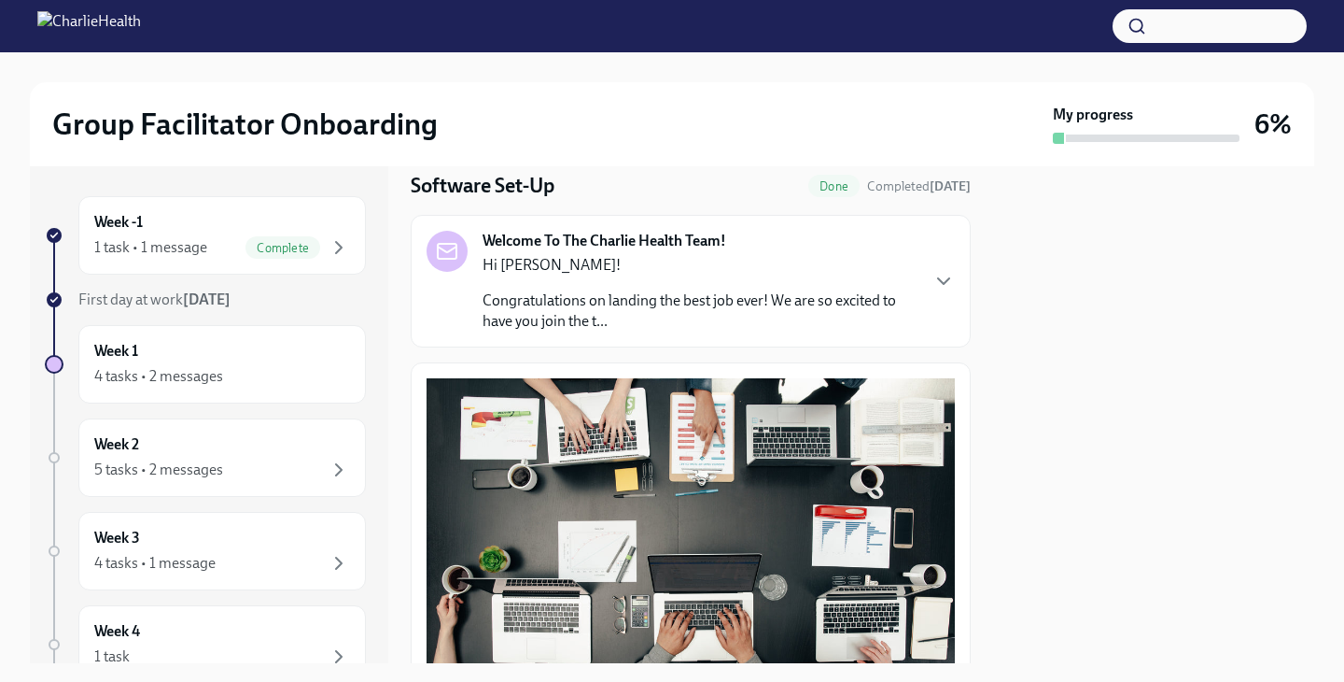
scroll to position [66, 0]
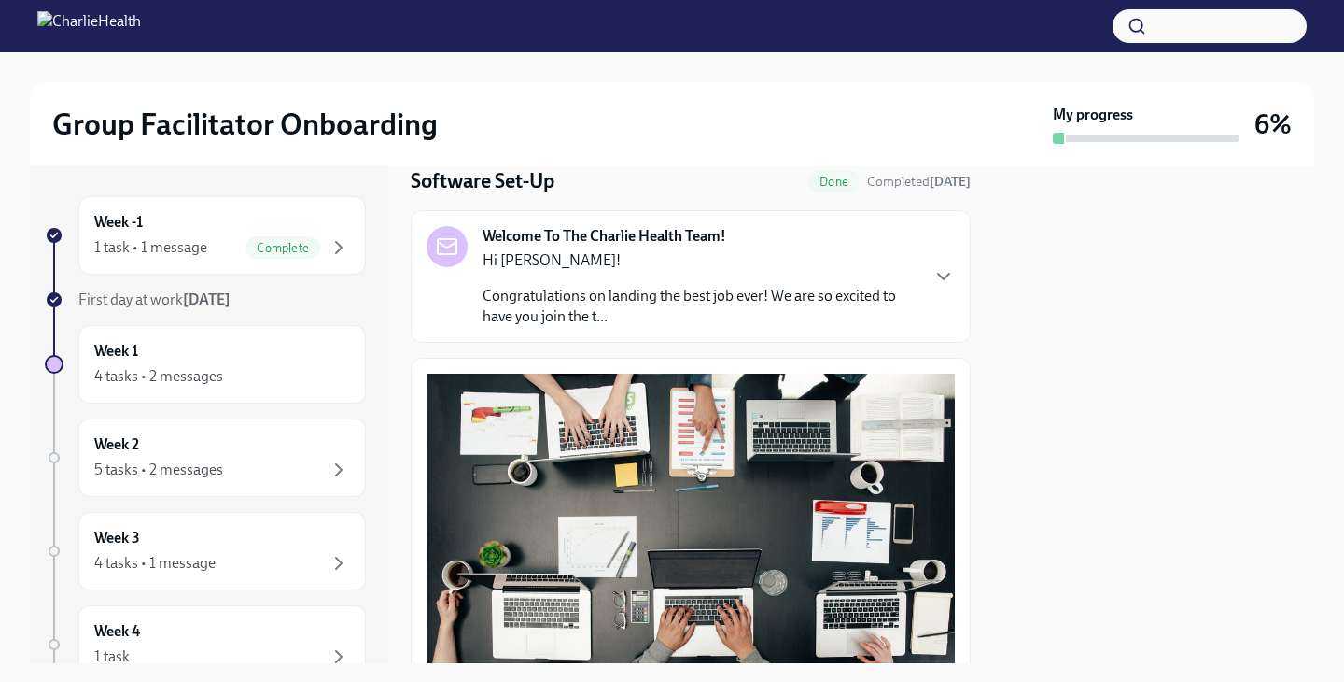
click at [708, 296] on p "Congratulations on landing the best job ever! We are so excited to have you joi…" at bounding box center [700, 306] width 435 height 41
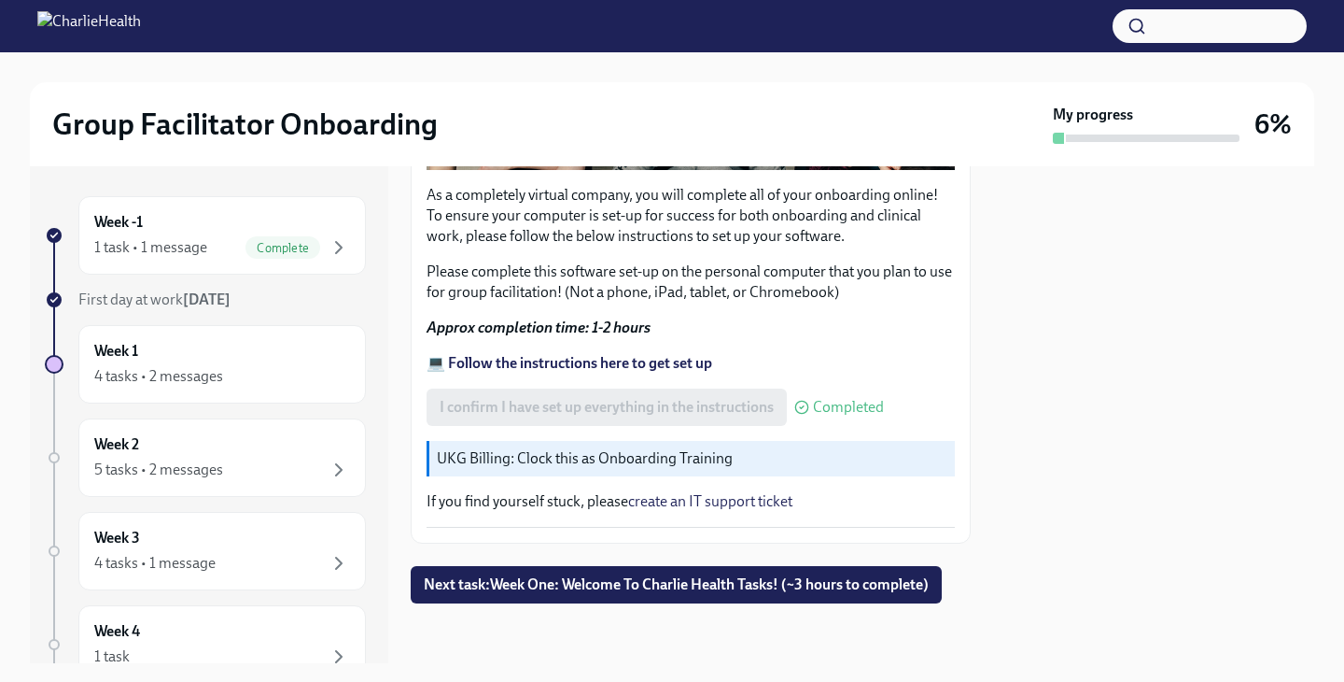
scroll to position [1649, 0]
click at [507, 594] on span "Next task : Week One: Welcome To Charlie Health Tasks! (~3 hours to complete)" at bounding box center [676, 584] width 505 height 19
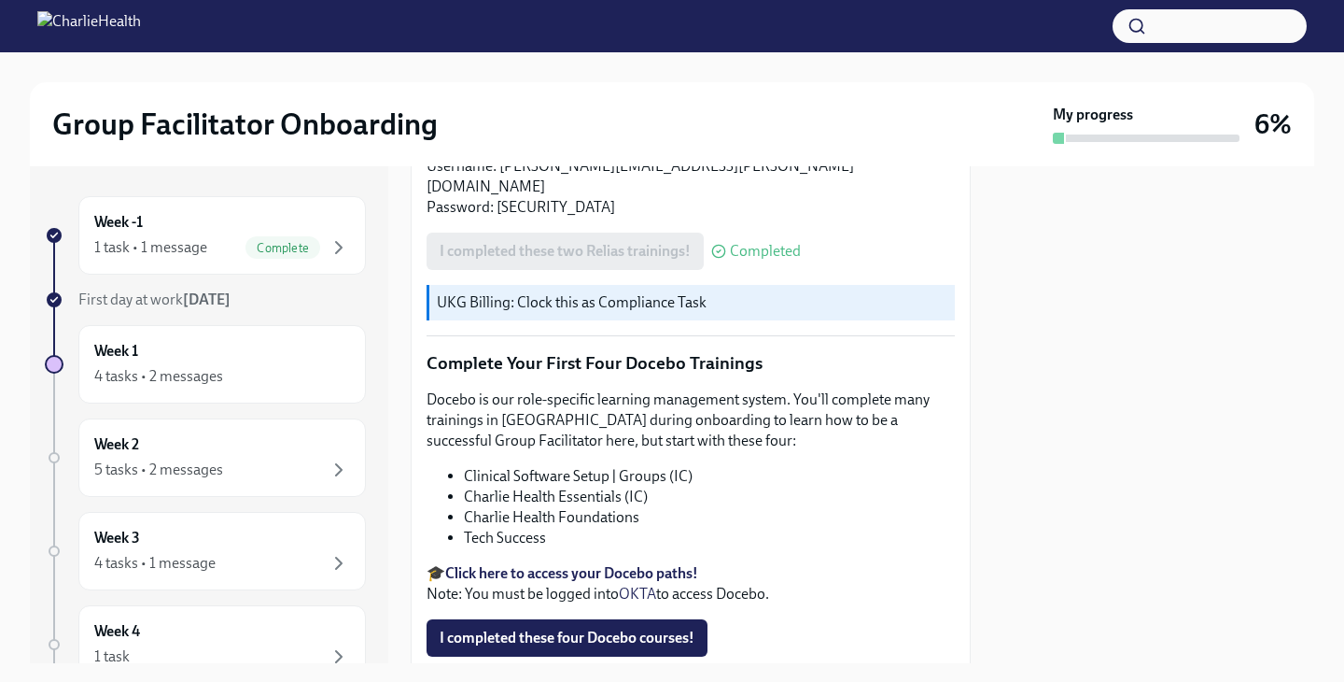
scroll to position [3099, 0]
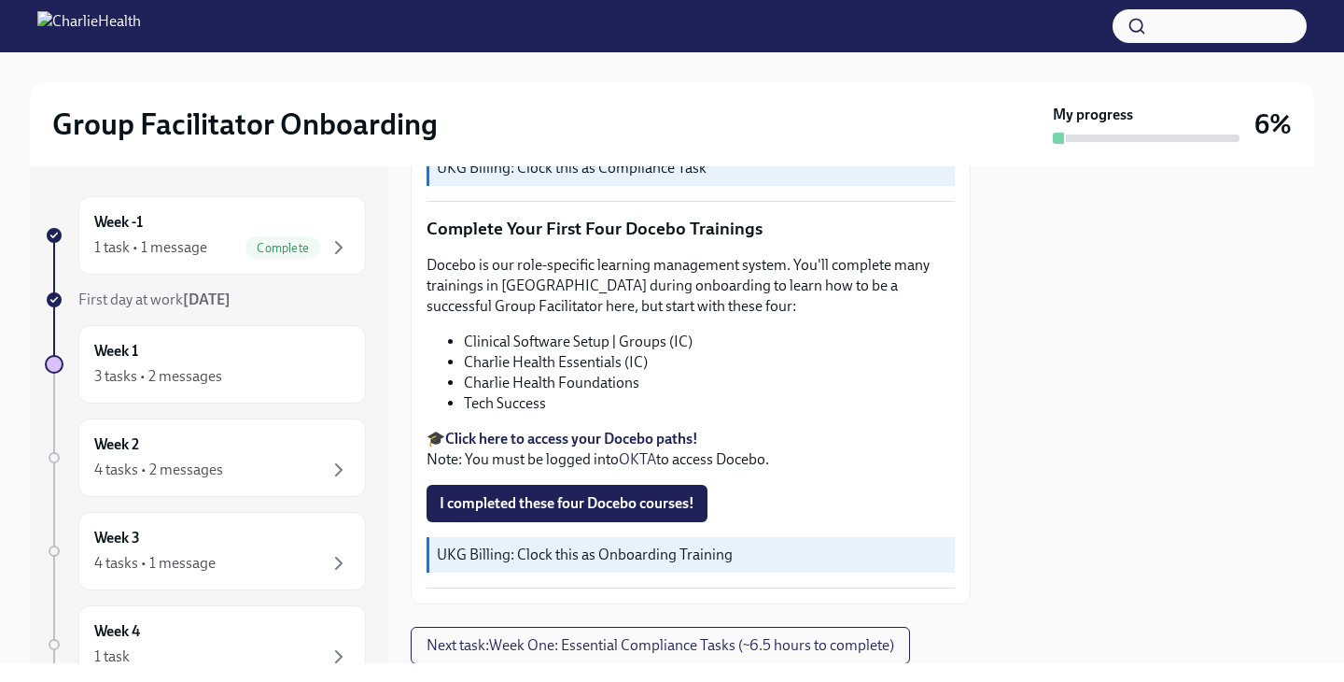
scroll to position [2451, 0]
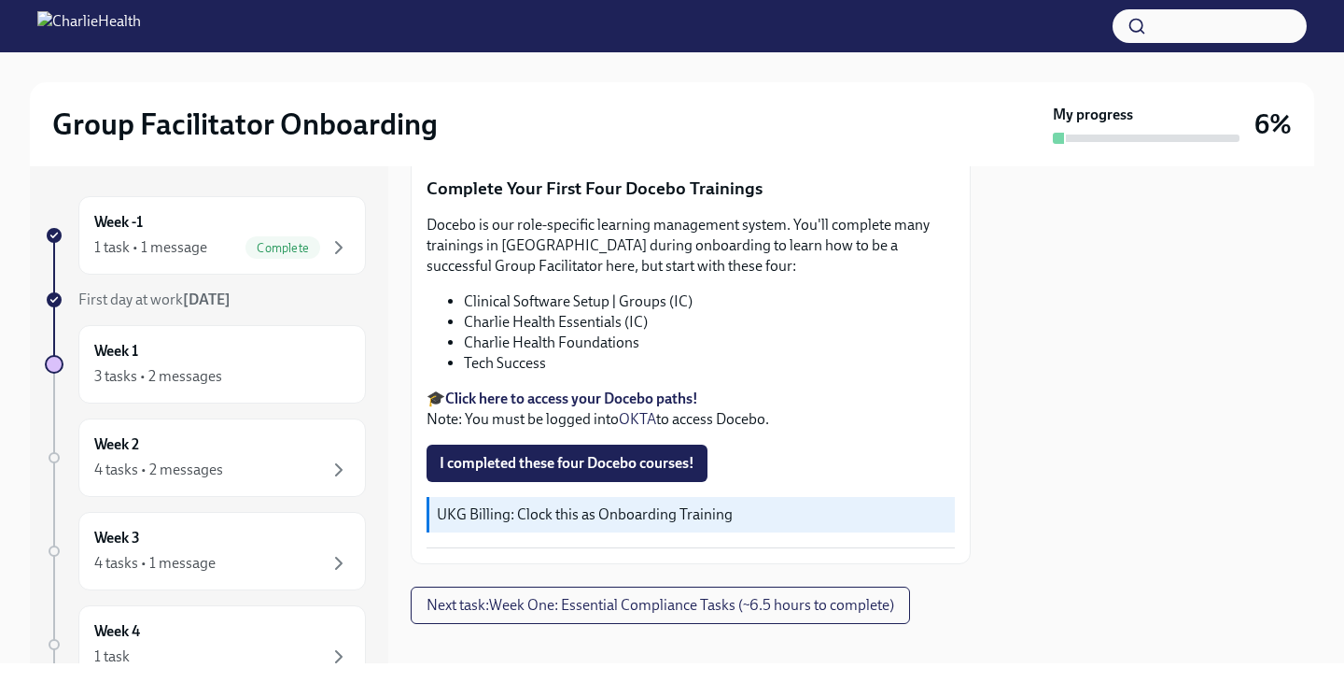
click at [601, 332] on li "Charlie Health Foundations" at bounding box center [709, 342] width 491 height 21
copy ul "Charlie Health Foundations"
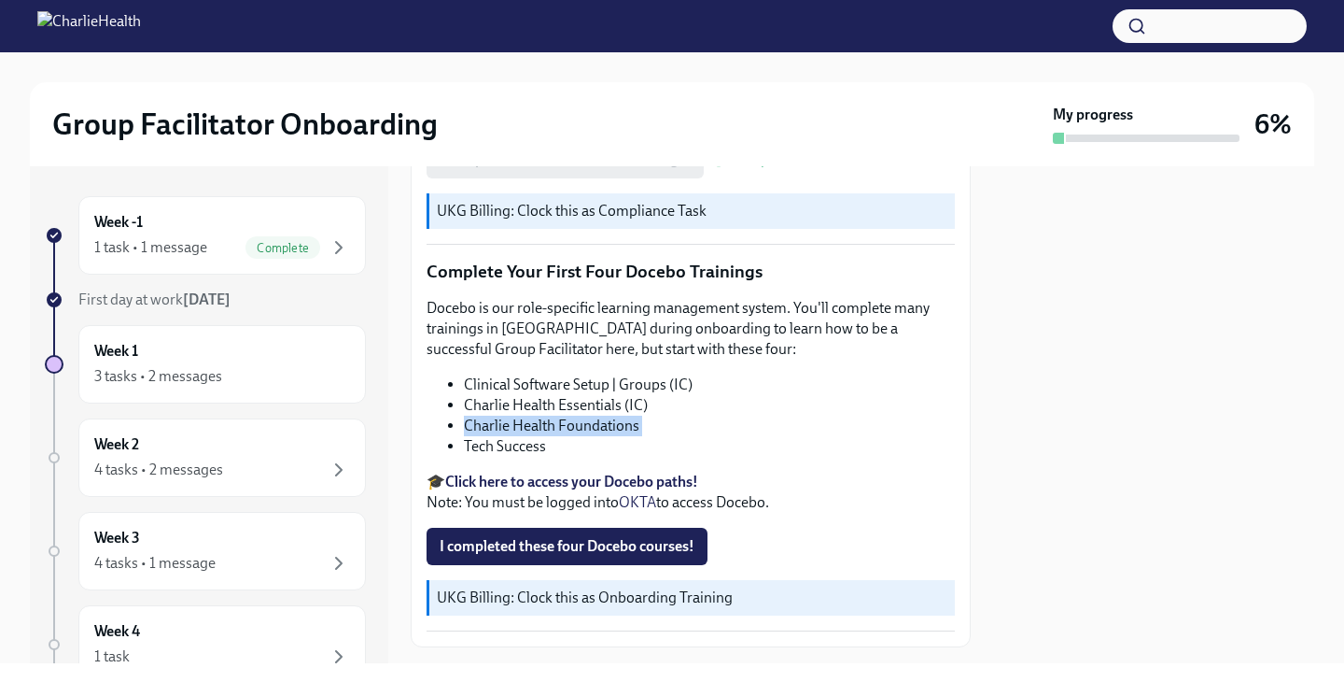
scroll to position [2351, 0]
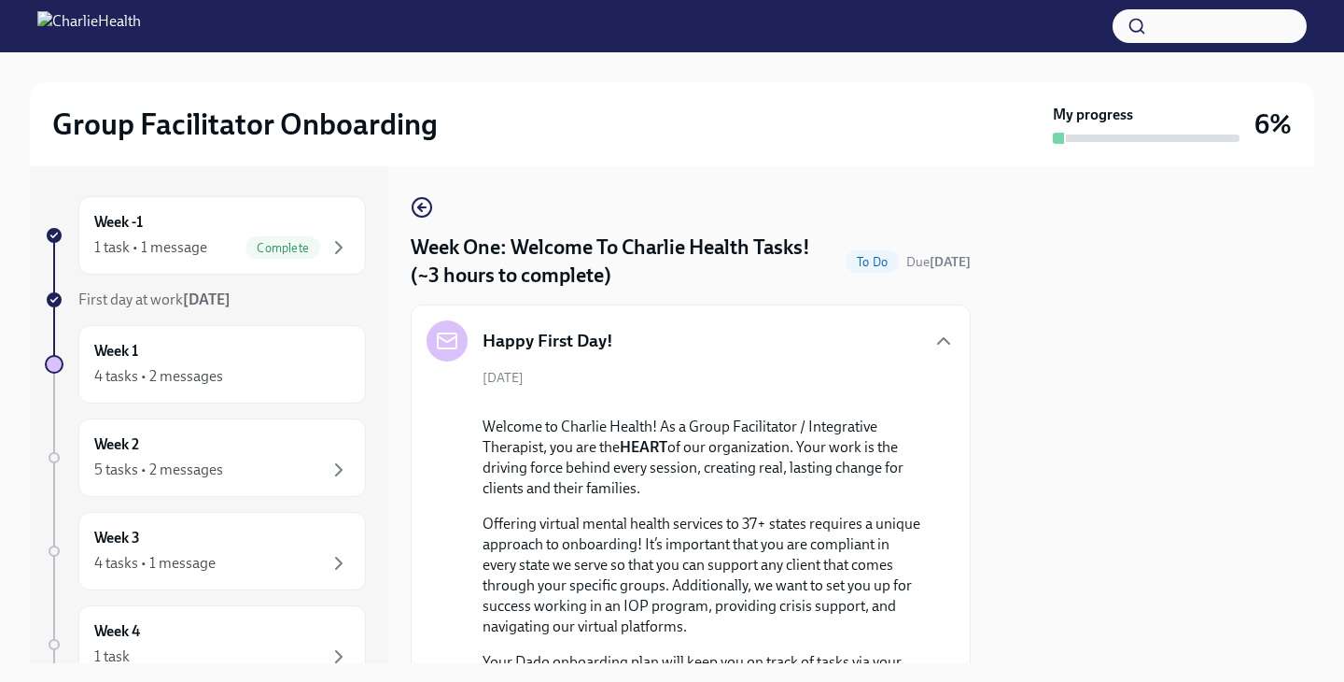
scroll to position [3099, 0]
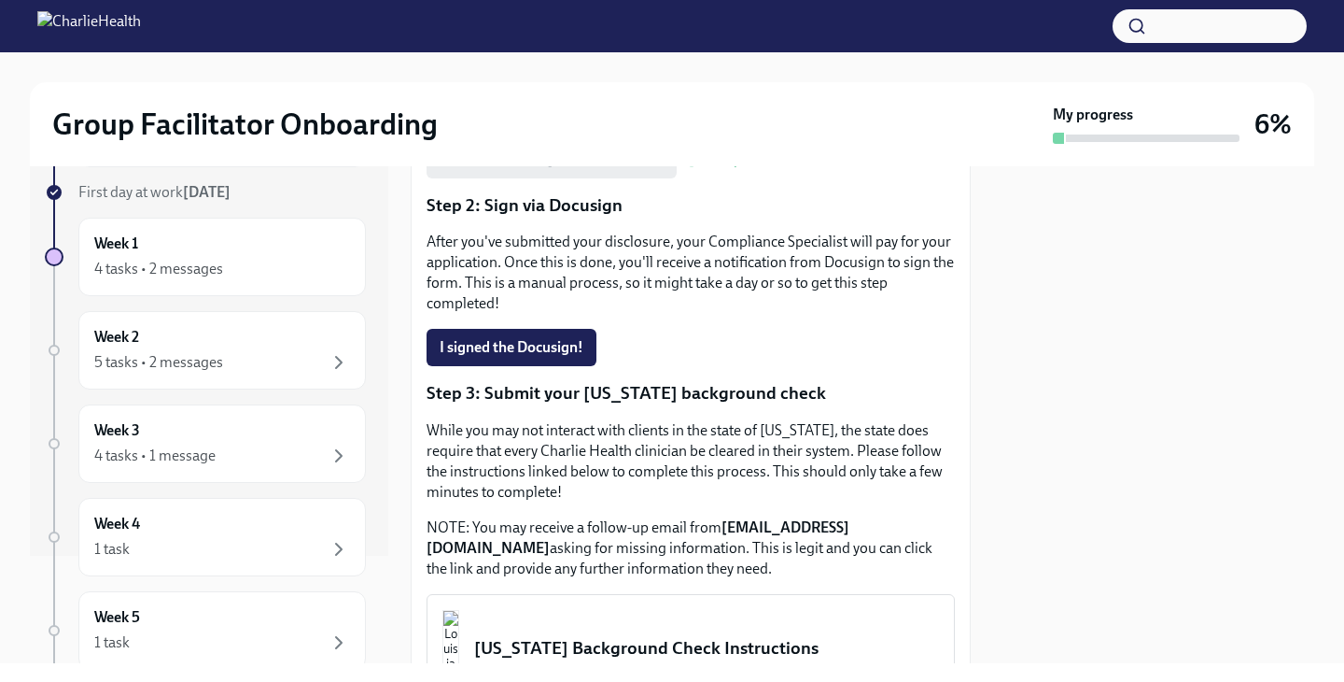
scroll to position [401, 0]
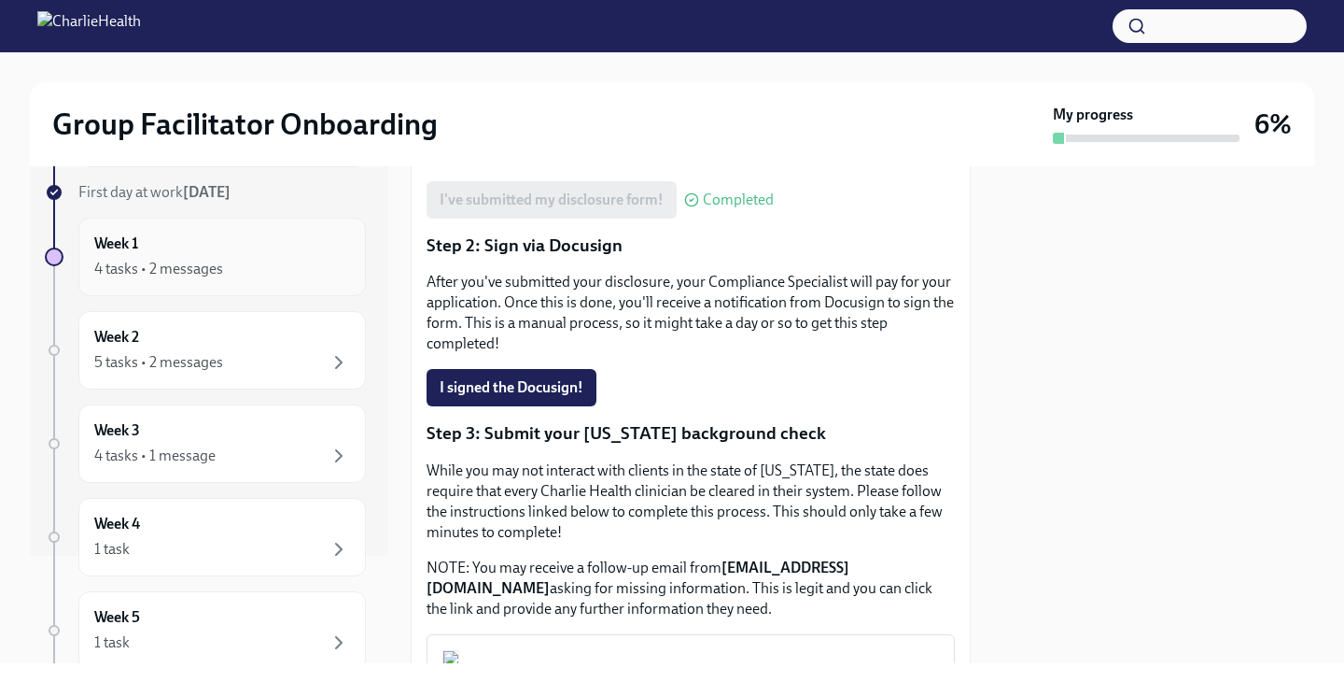
click at [259, 265] on div "4 tasks • 2 messages" at bounding box center [222, 269] width 256 height 22
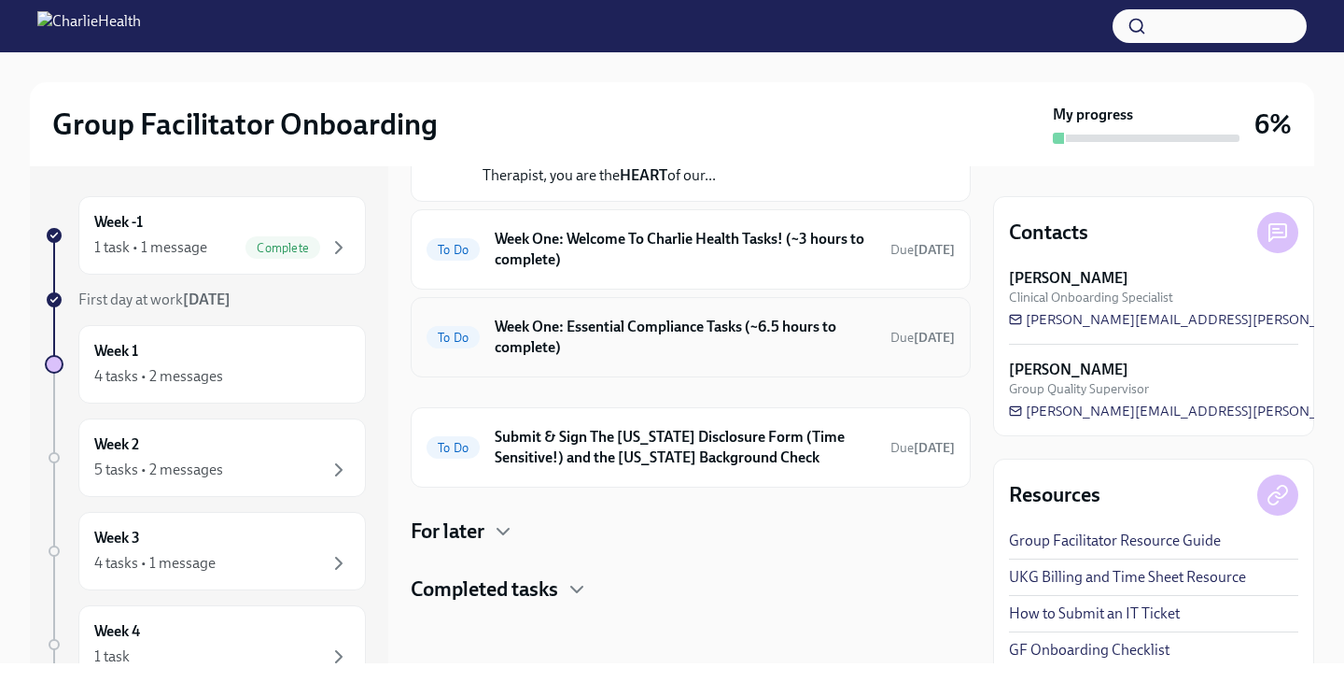
scroll to position [133, 0]
